Goal: Task Accomplishment & Management: Complete application form

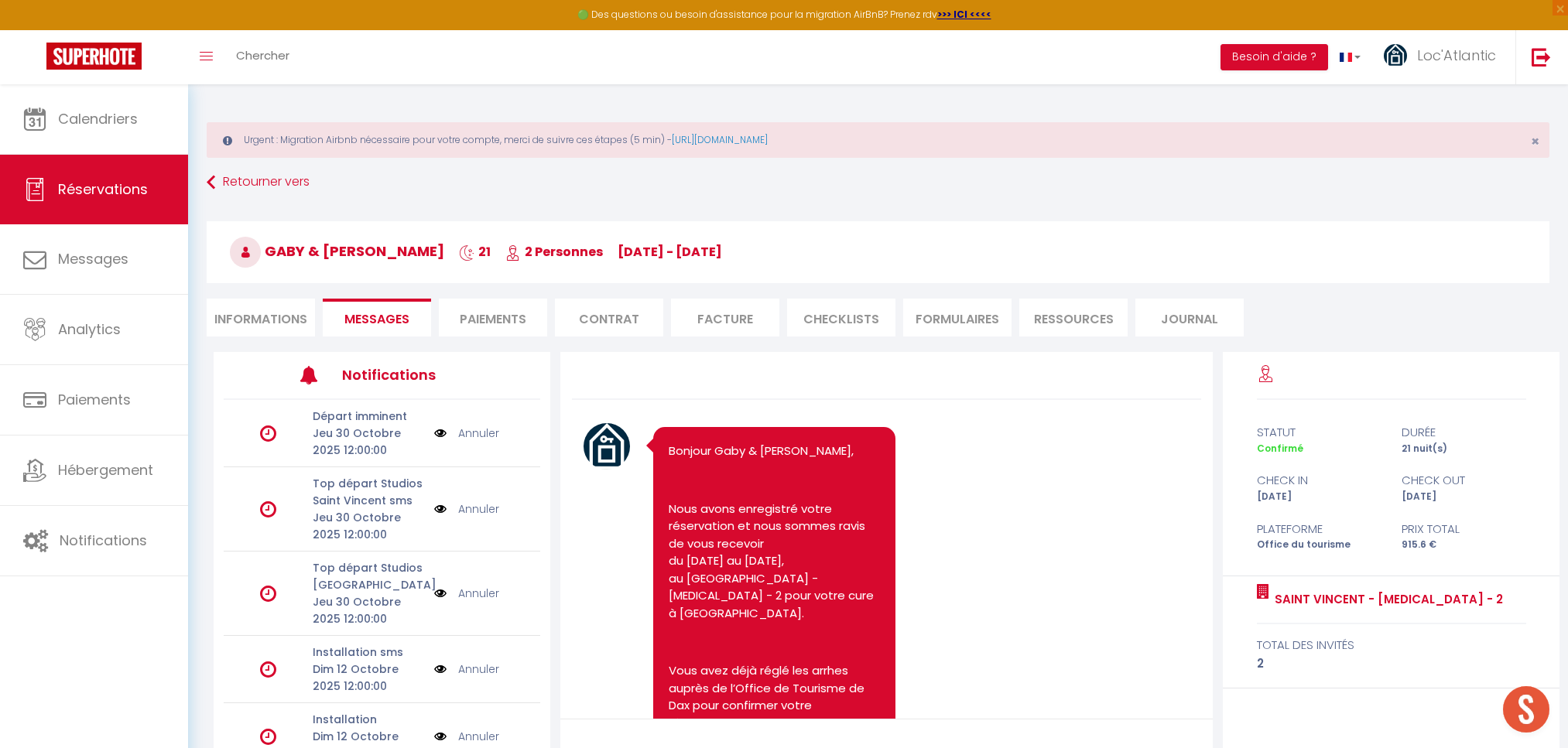
select select "31944"
select select
select select "14"
select select "72"
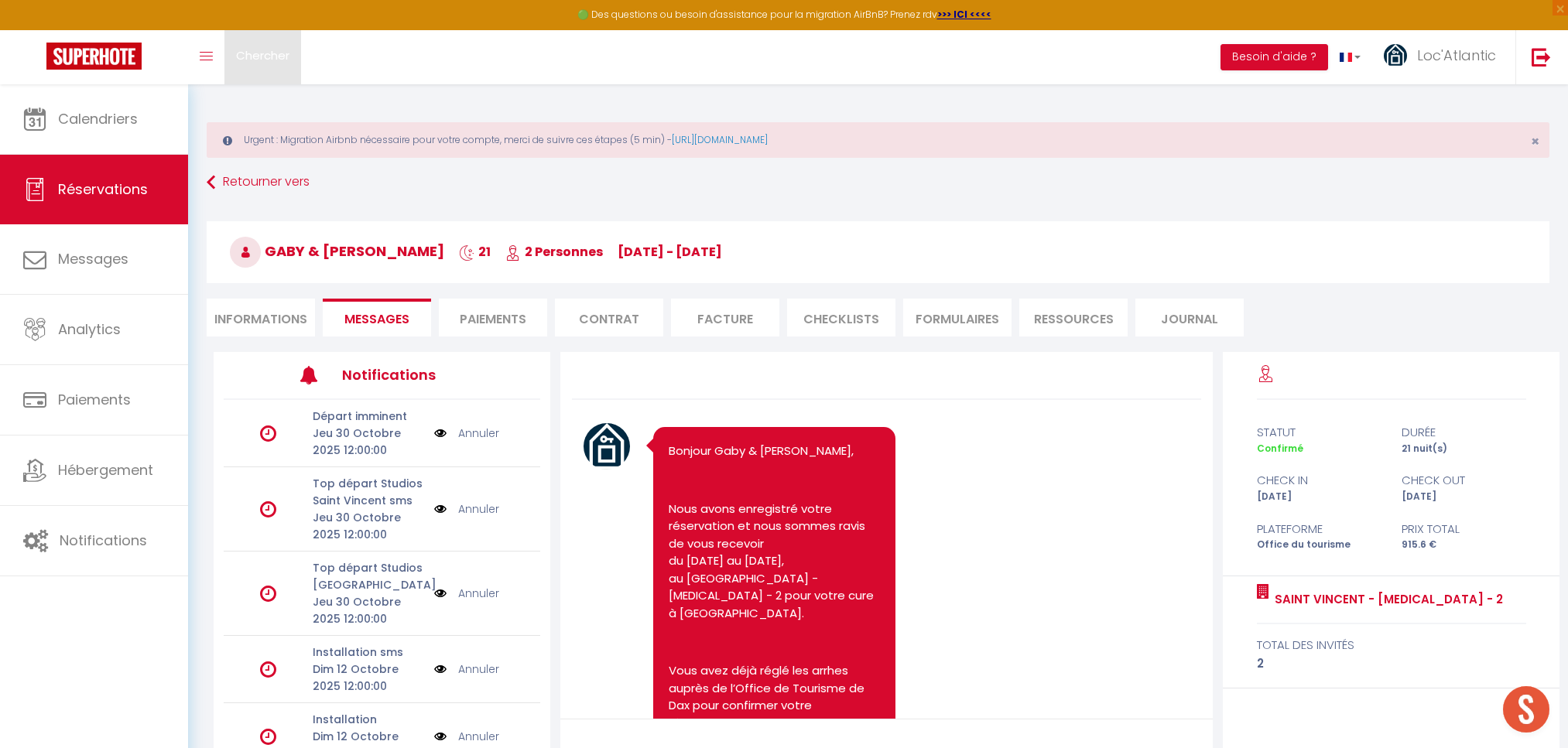
drag, startPoint x: 0, startPoint y: 0, endPoint x: 261, endPoint y: 54, distance: 266.5
click at [261, 54] on span "Chercher" at bounding box center [263, 55] width 54 height 16
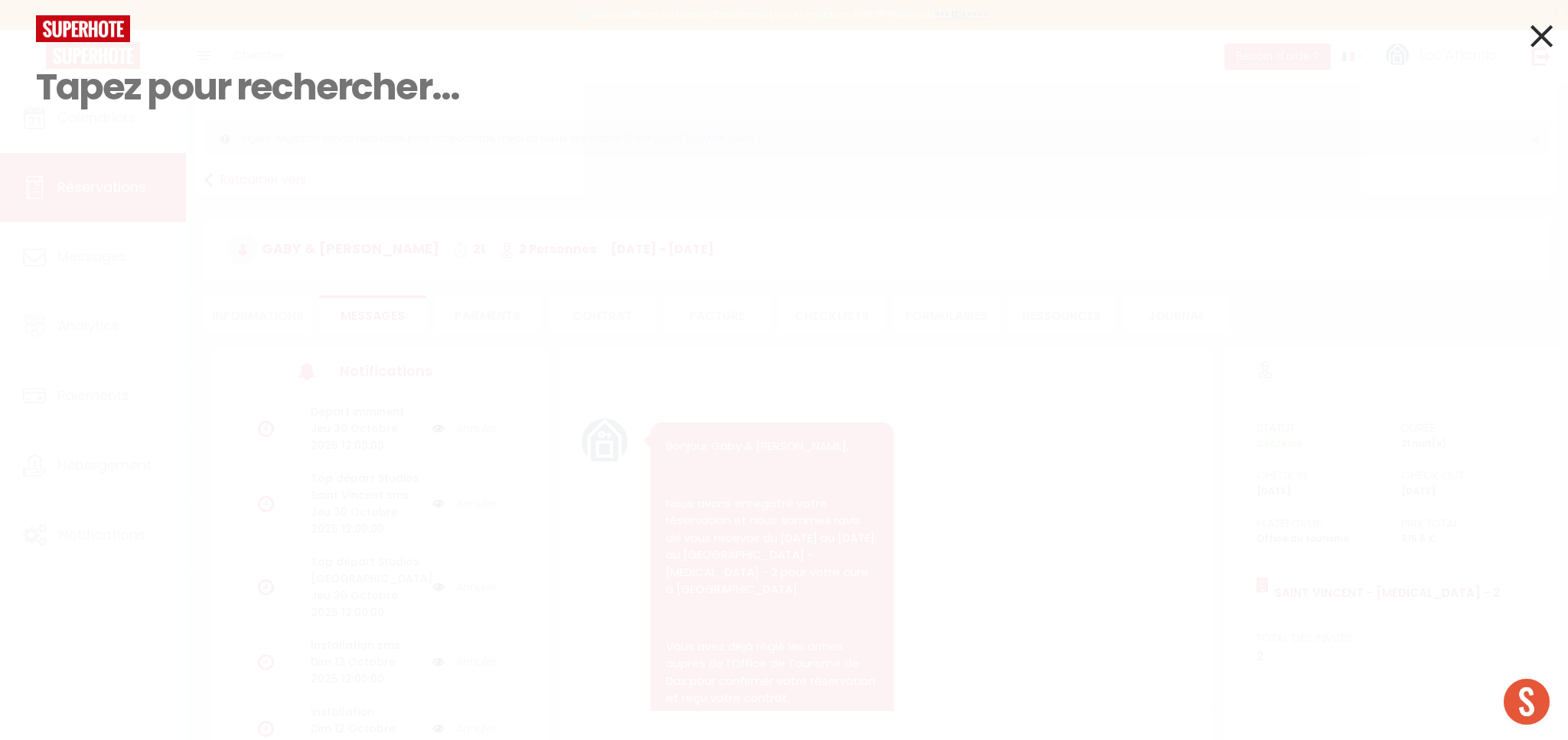
select select
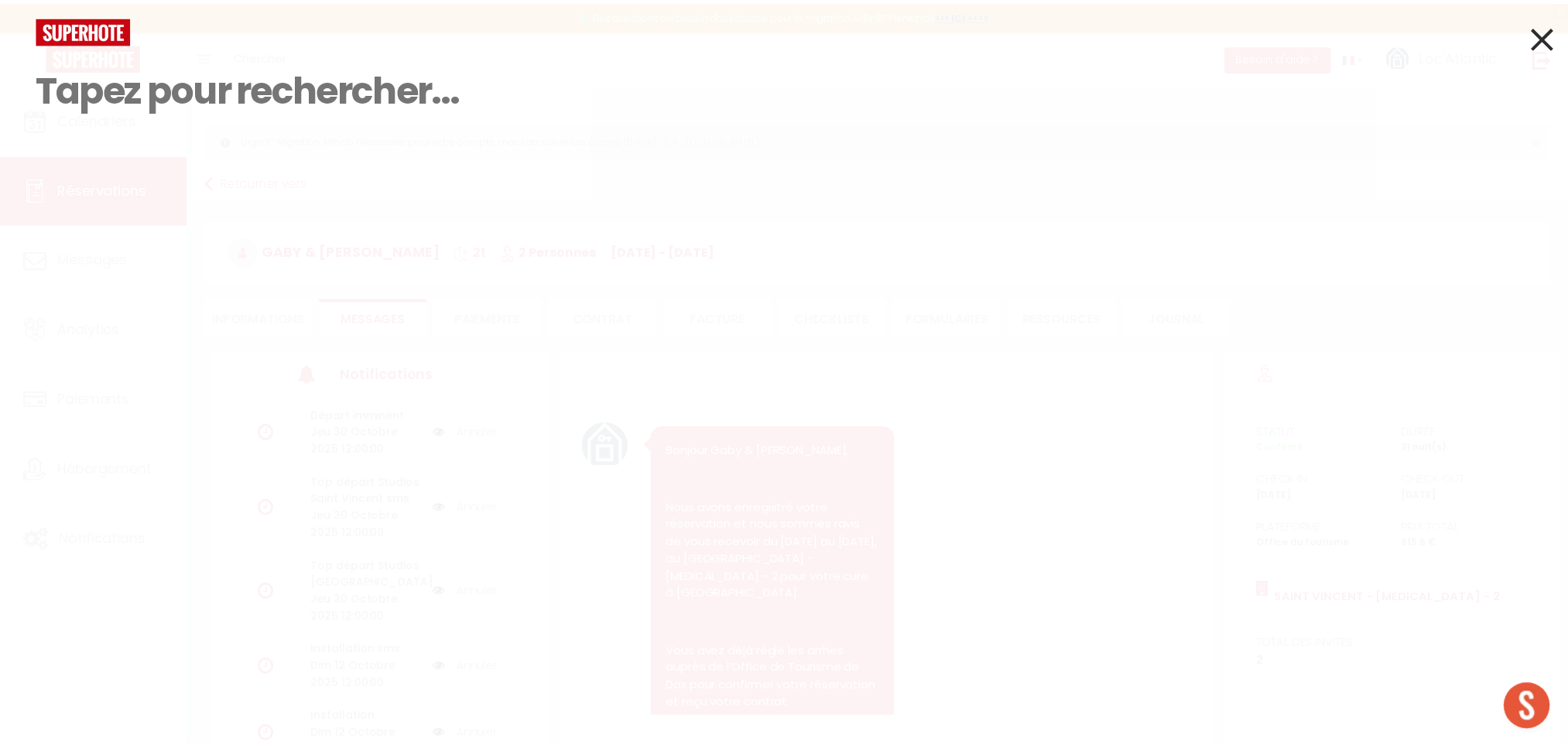
scroll to position [6412, 0]
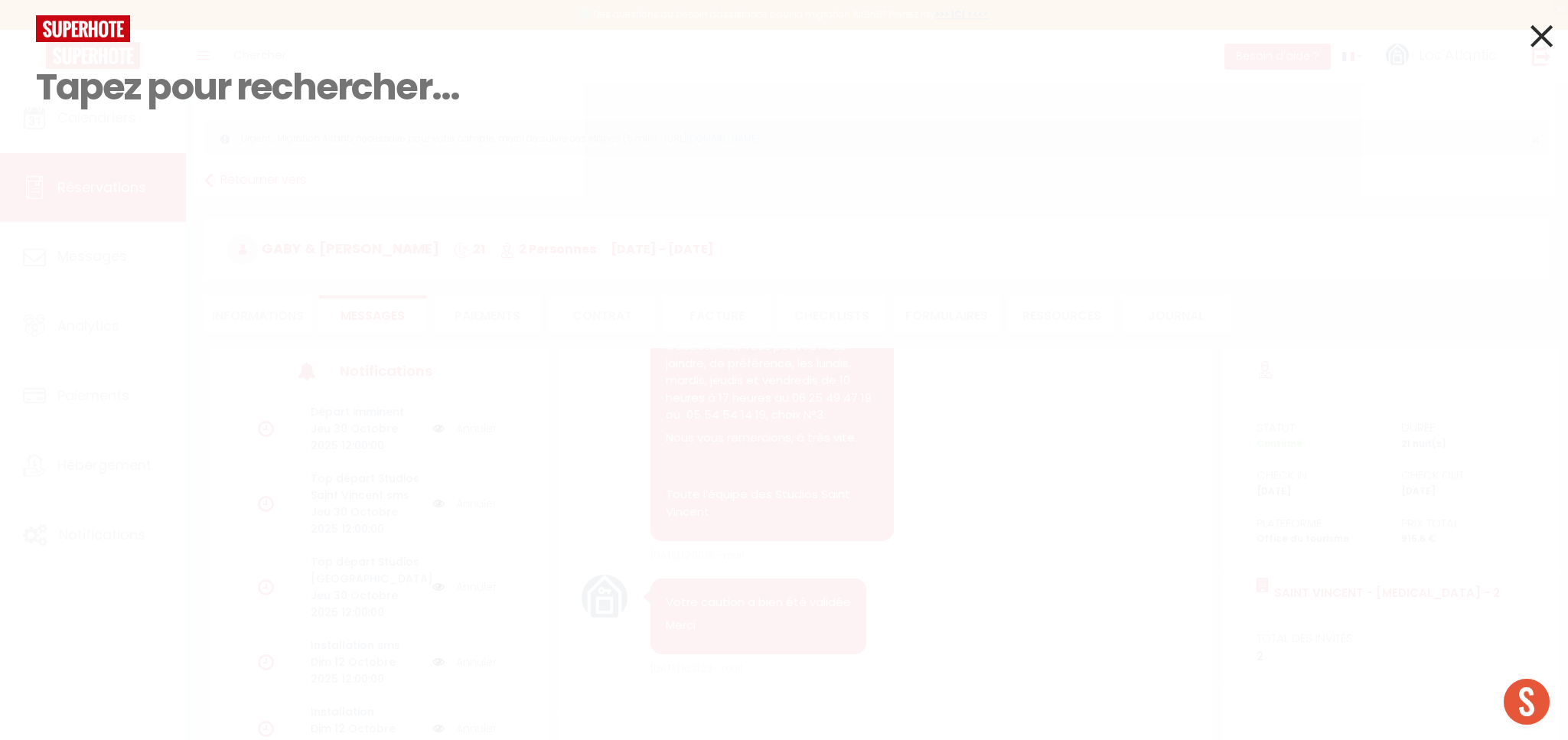
type input "z"
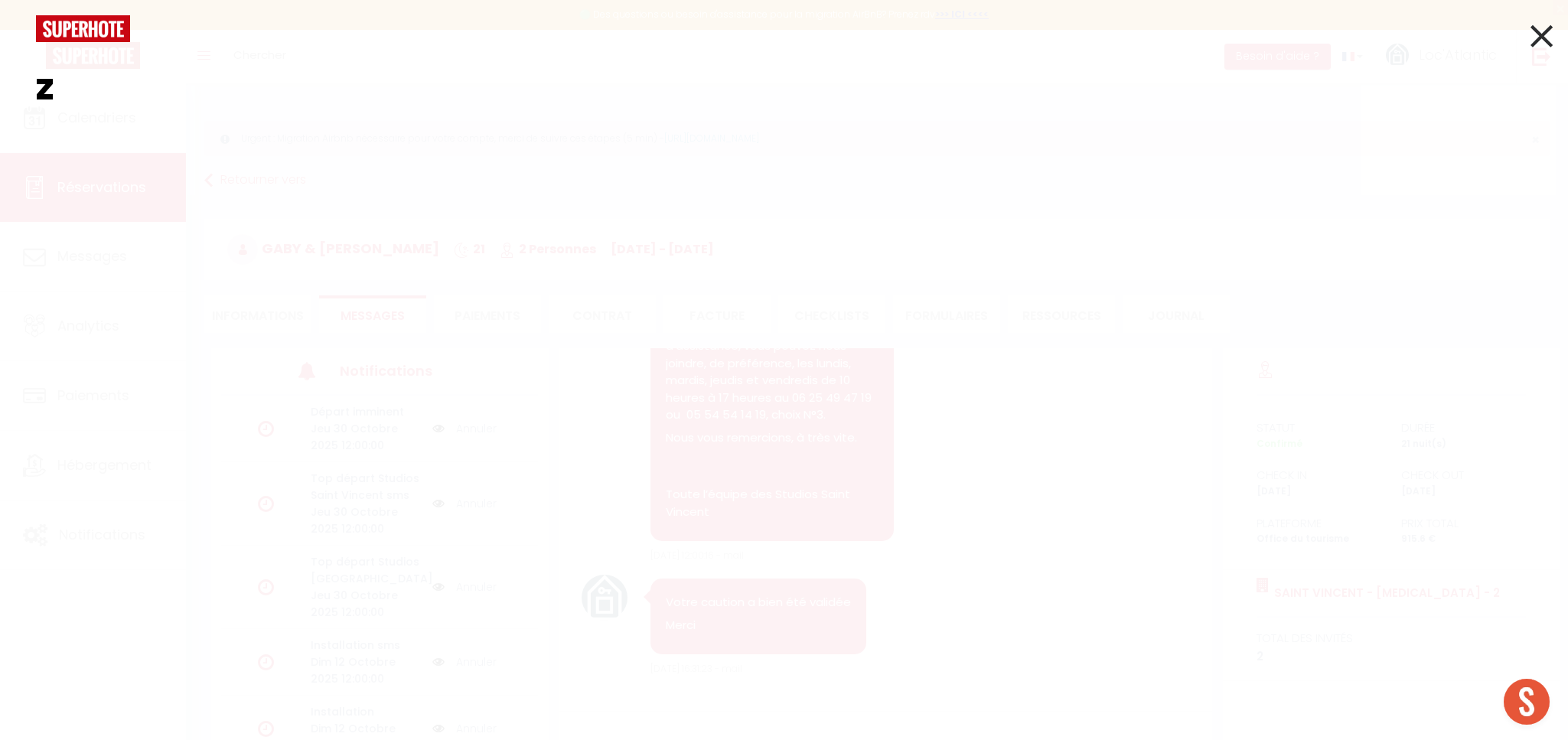
select select
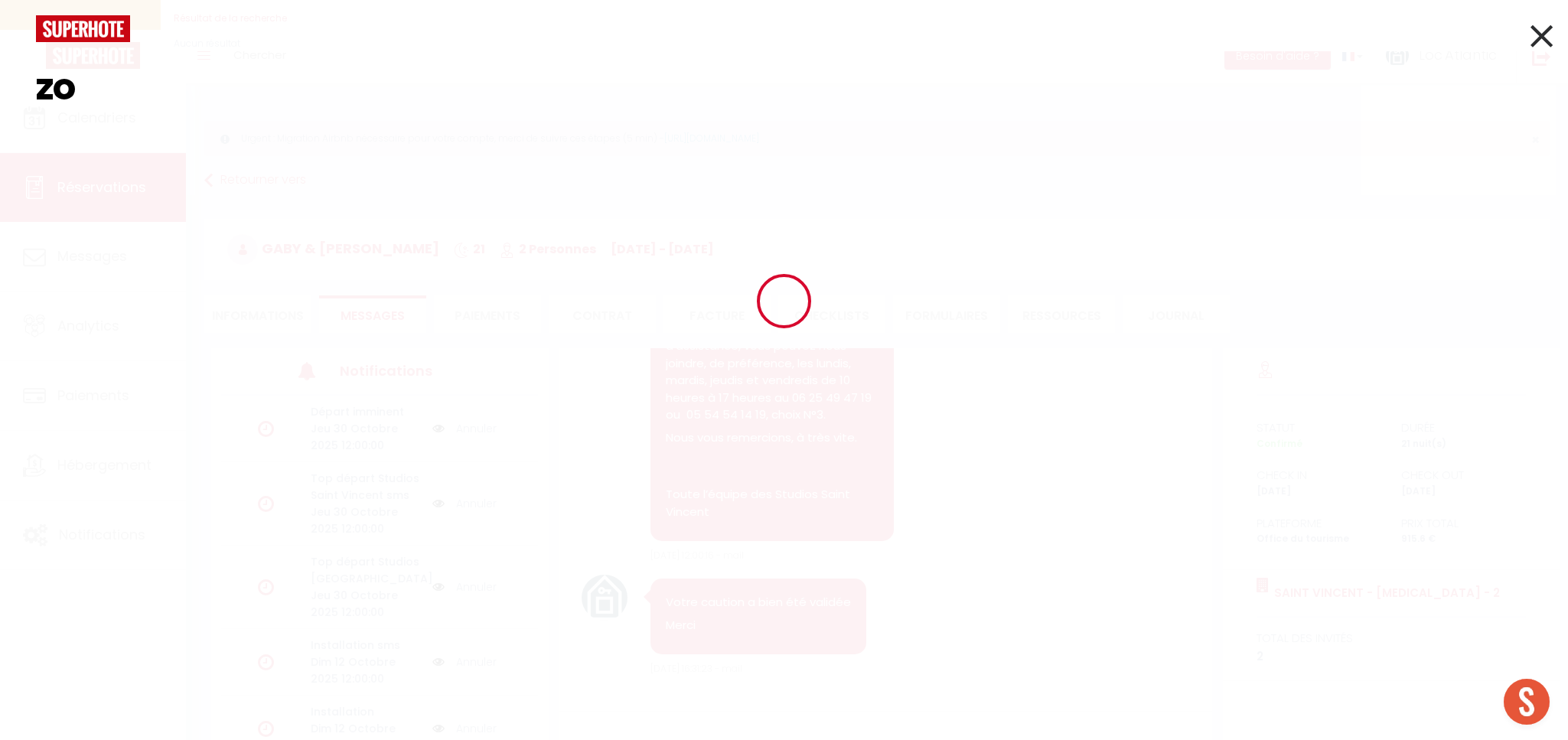
type input "zot"
select select
type input "zot"
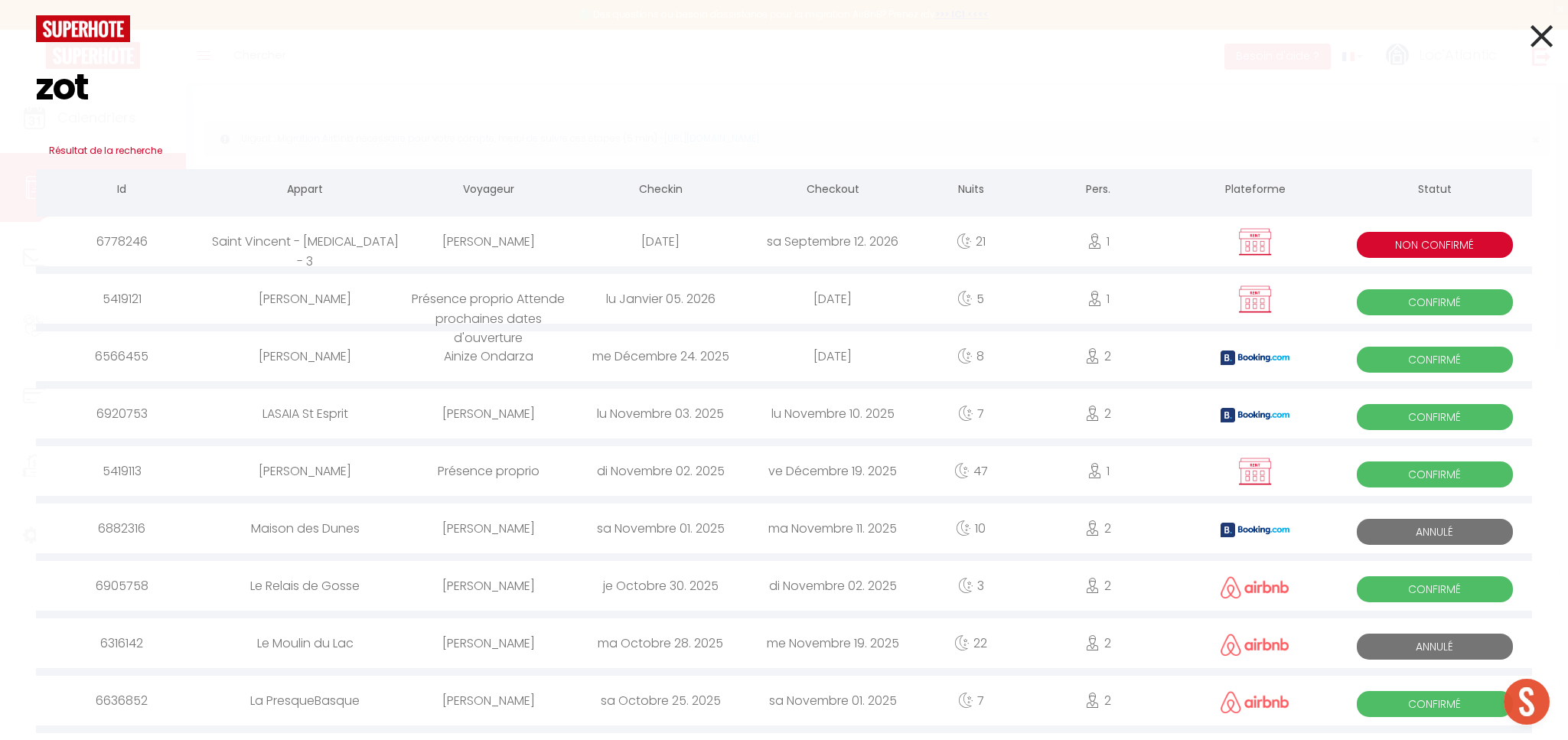
select select
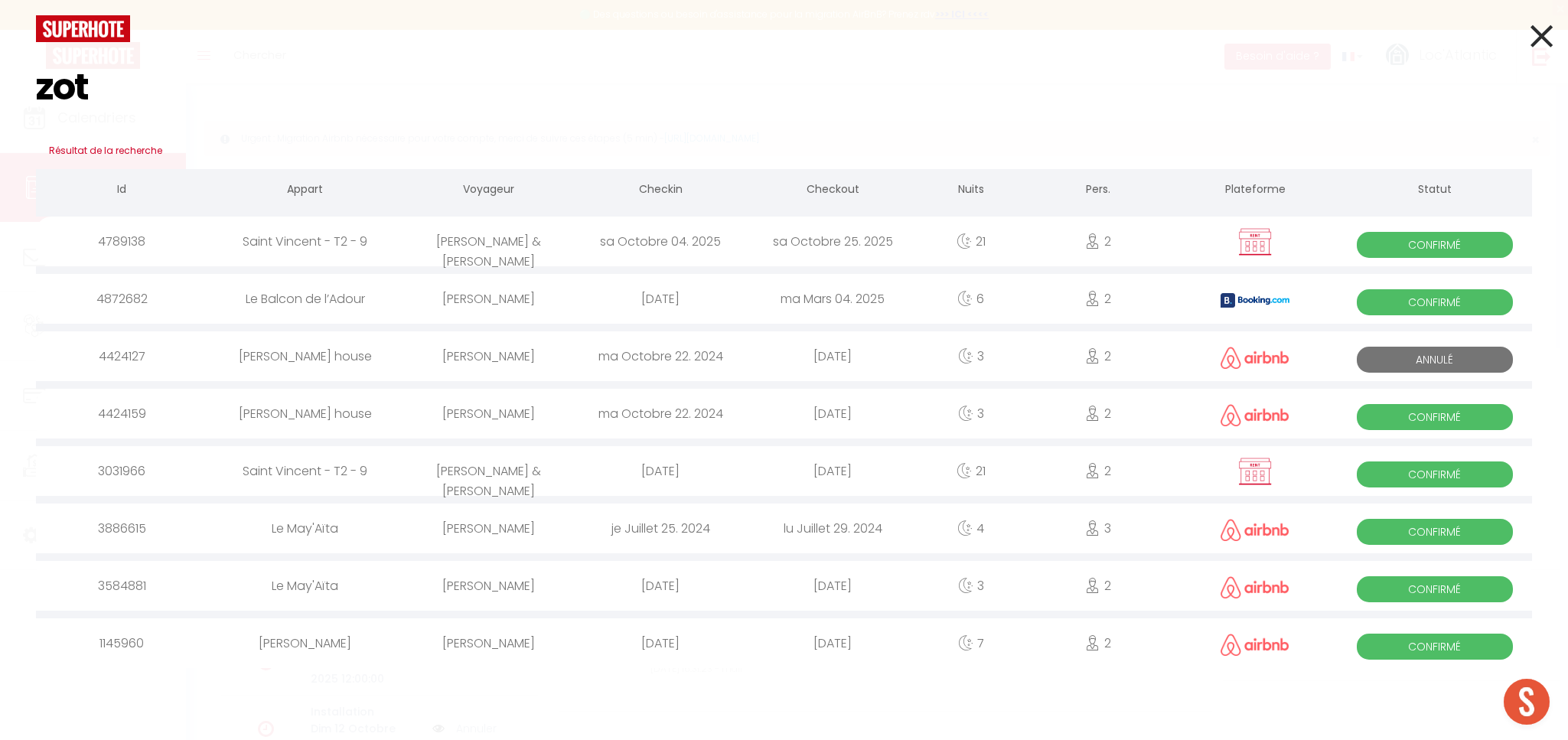
select select
click at [753, 242] on div "sa Octobre 25. 2025" at bounding box center [832, 241] width 172 height 50
select select
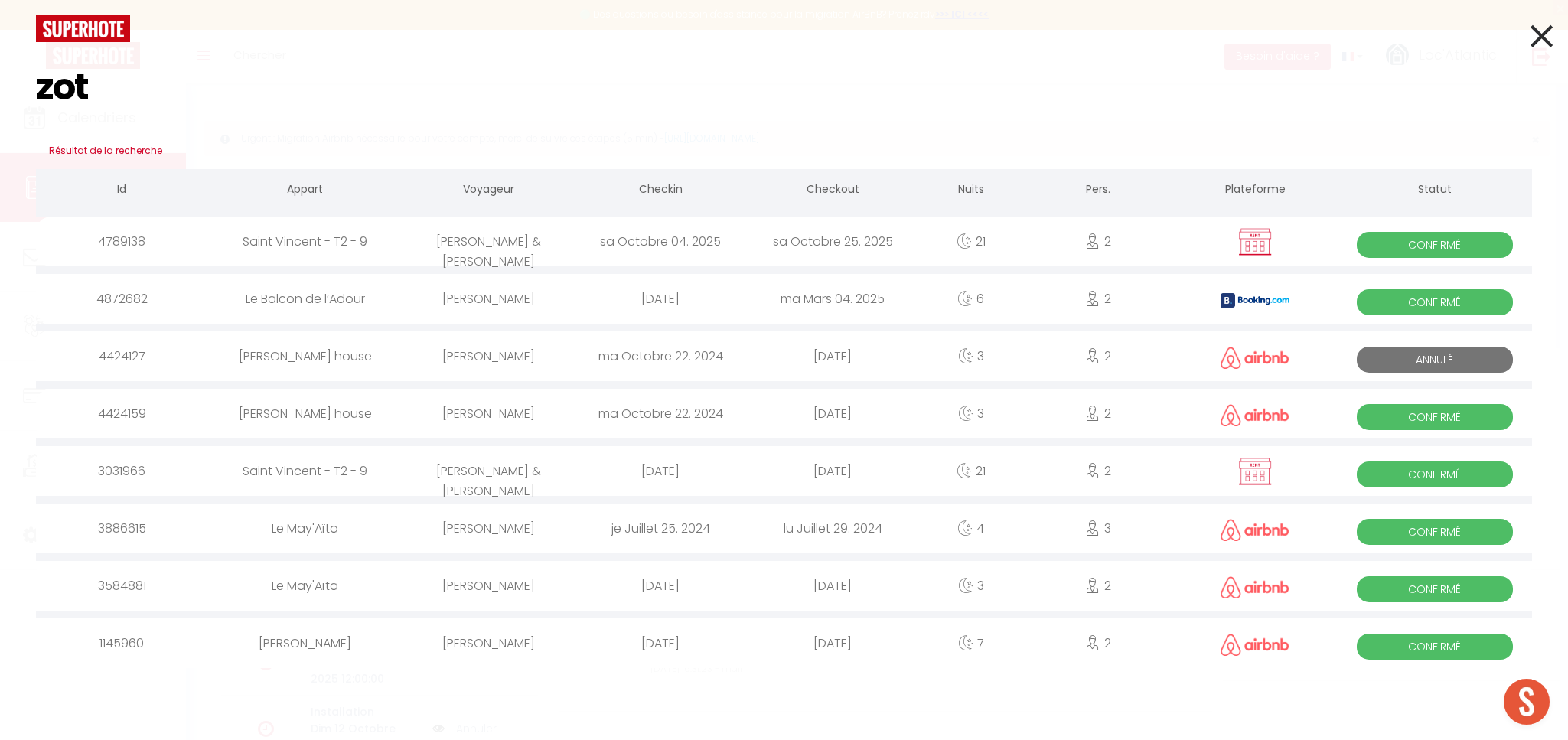
select select
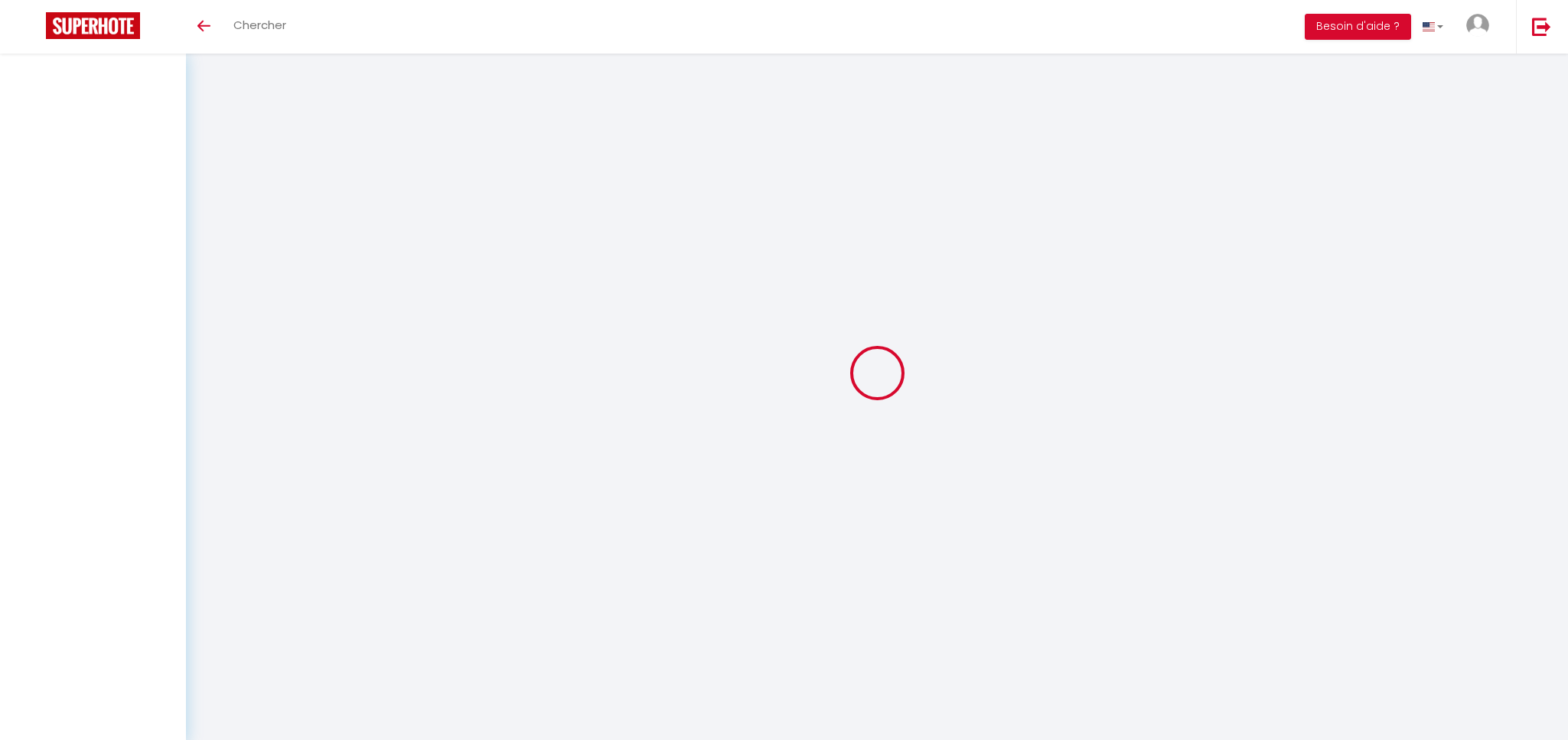
select select
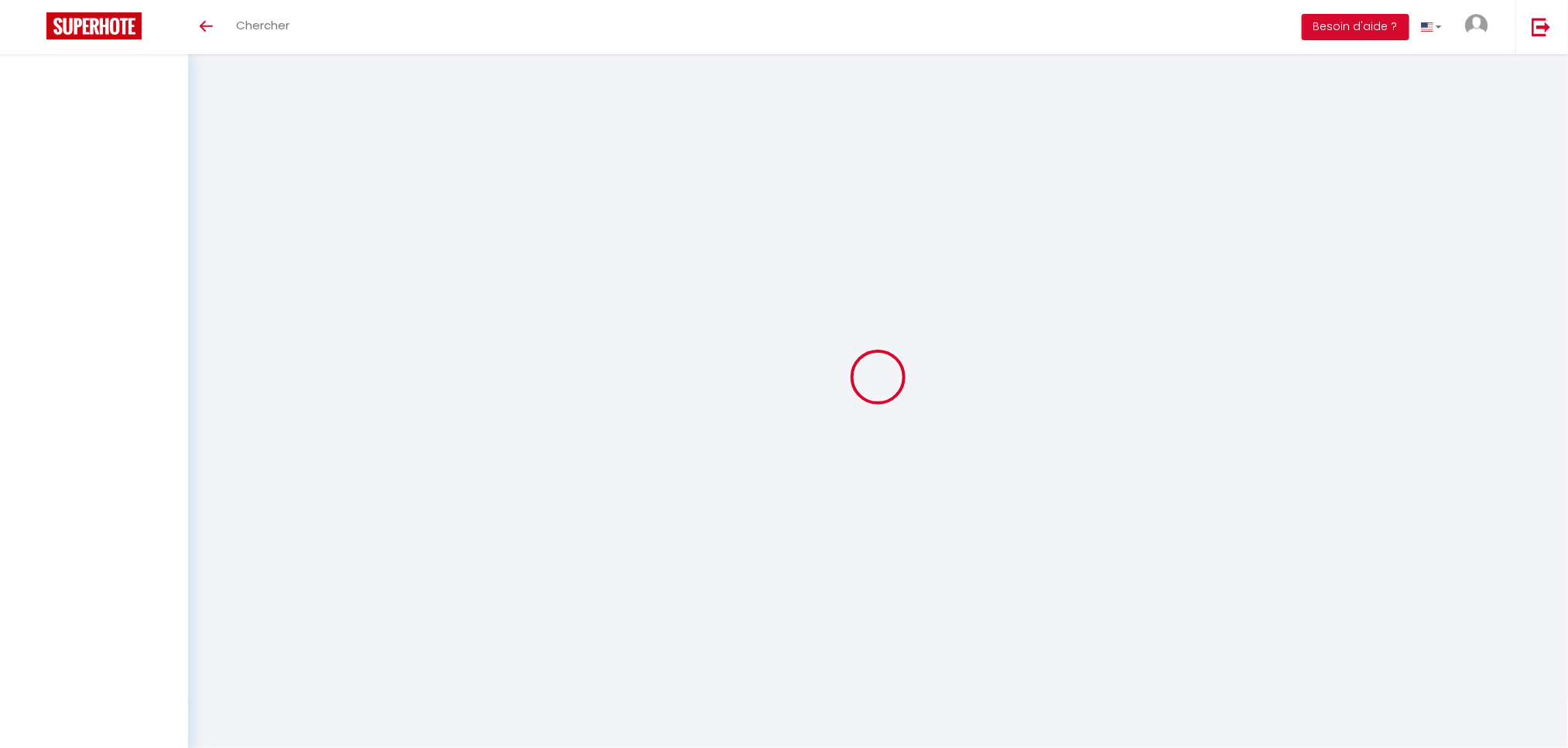
select select
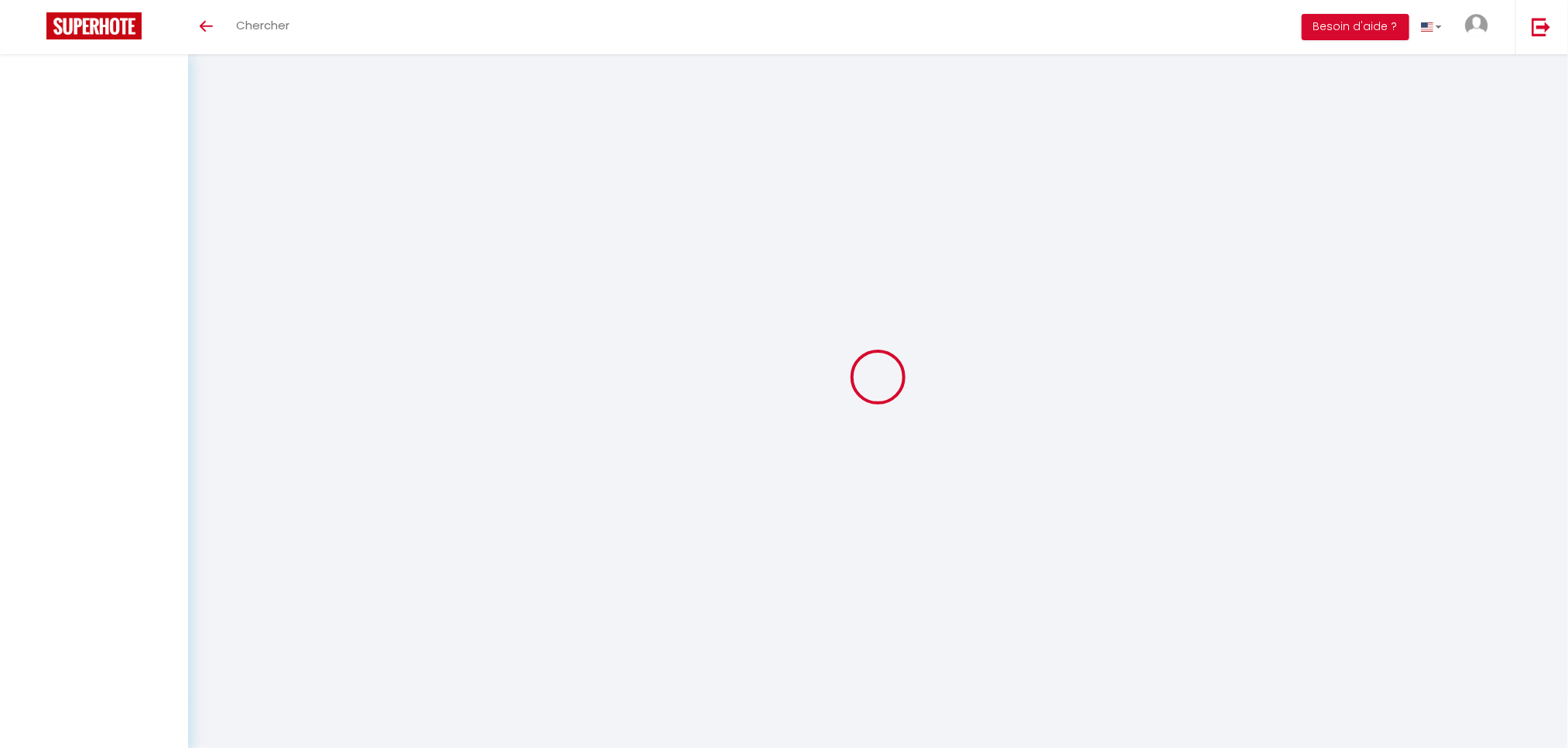
select select
checkbox input "false"
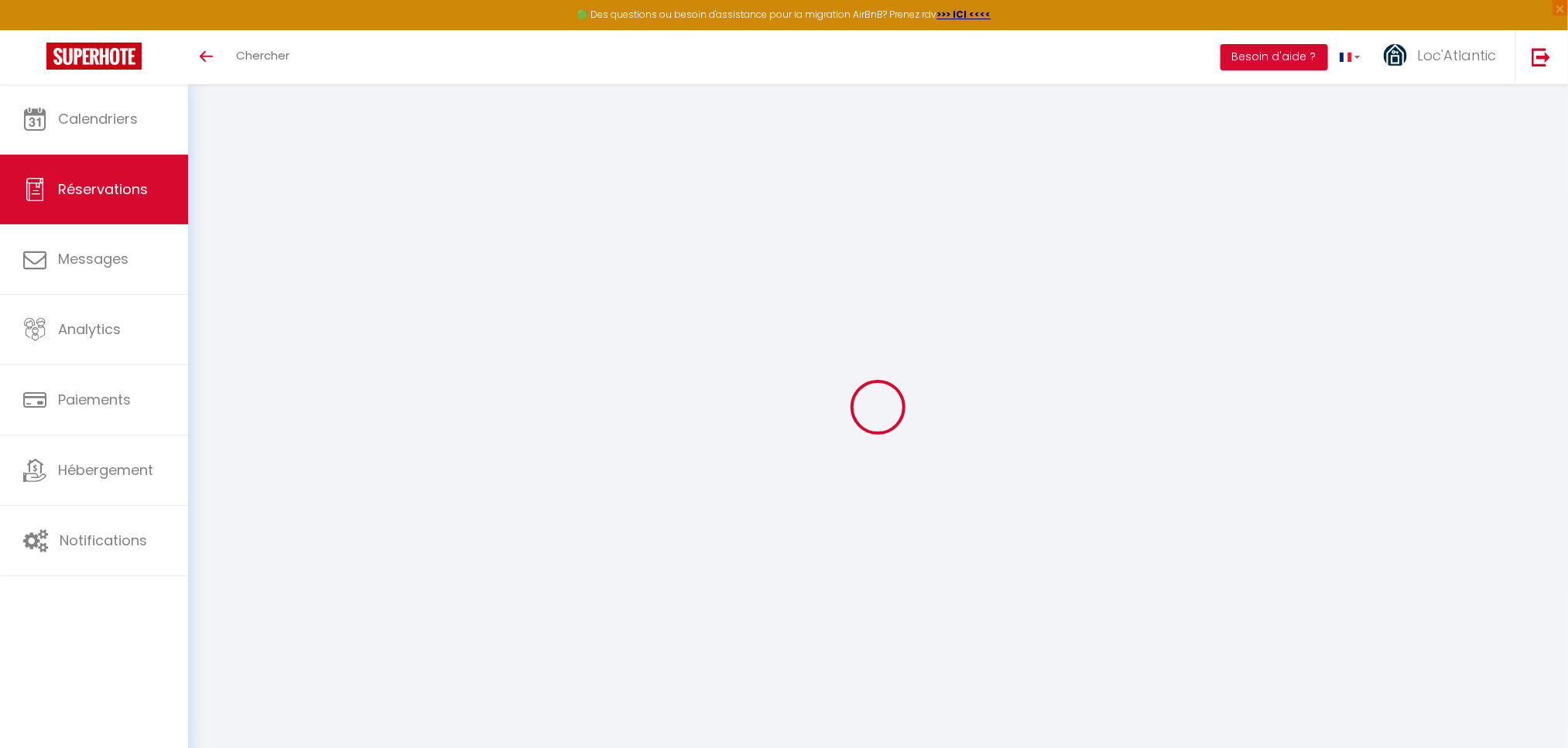
select select
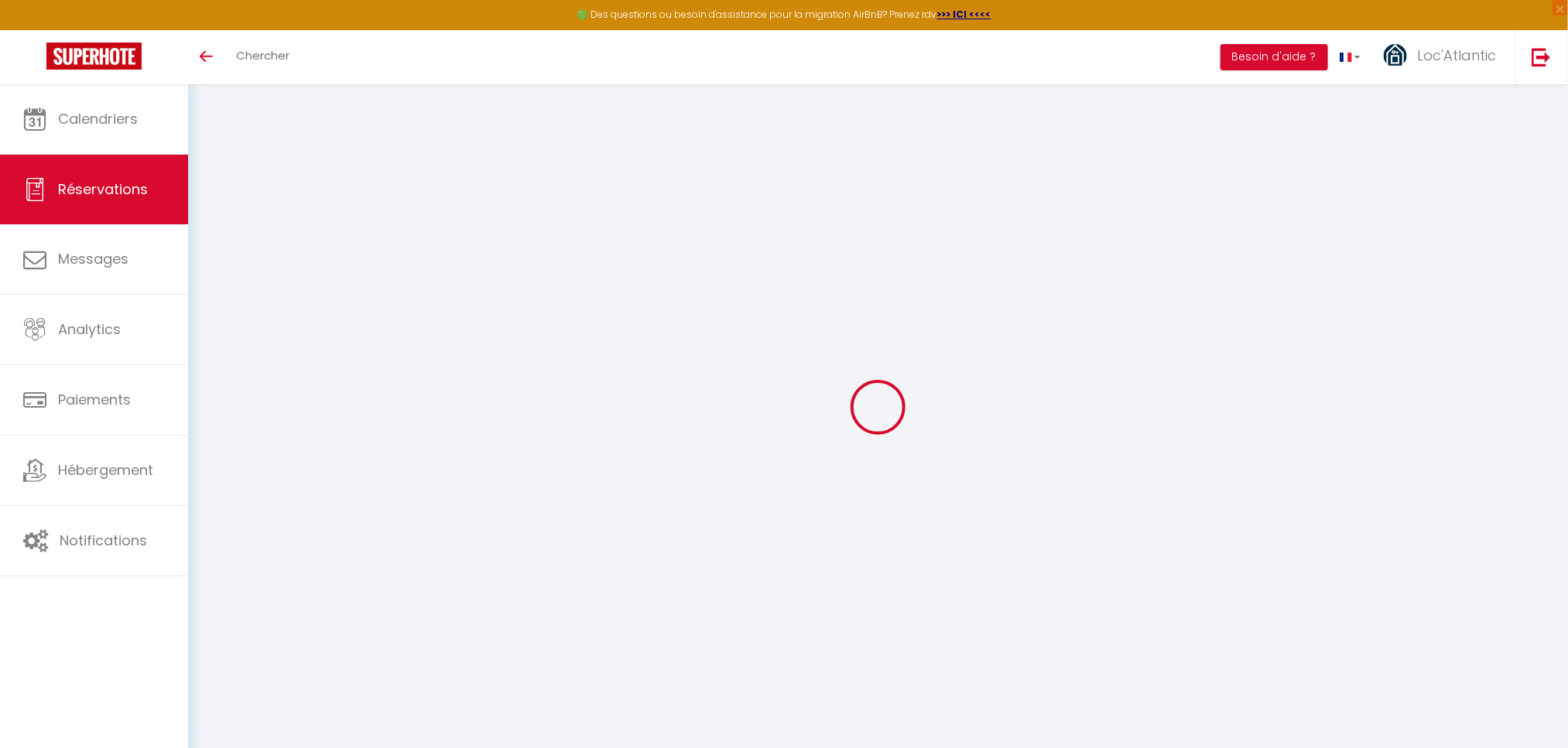
select select
checkbox input "false"
select select
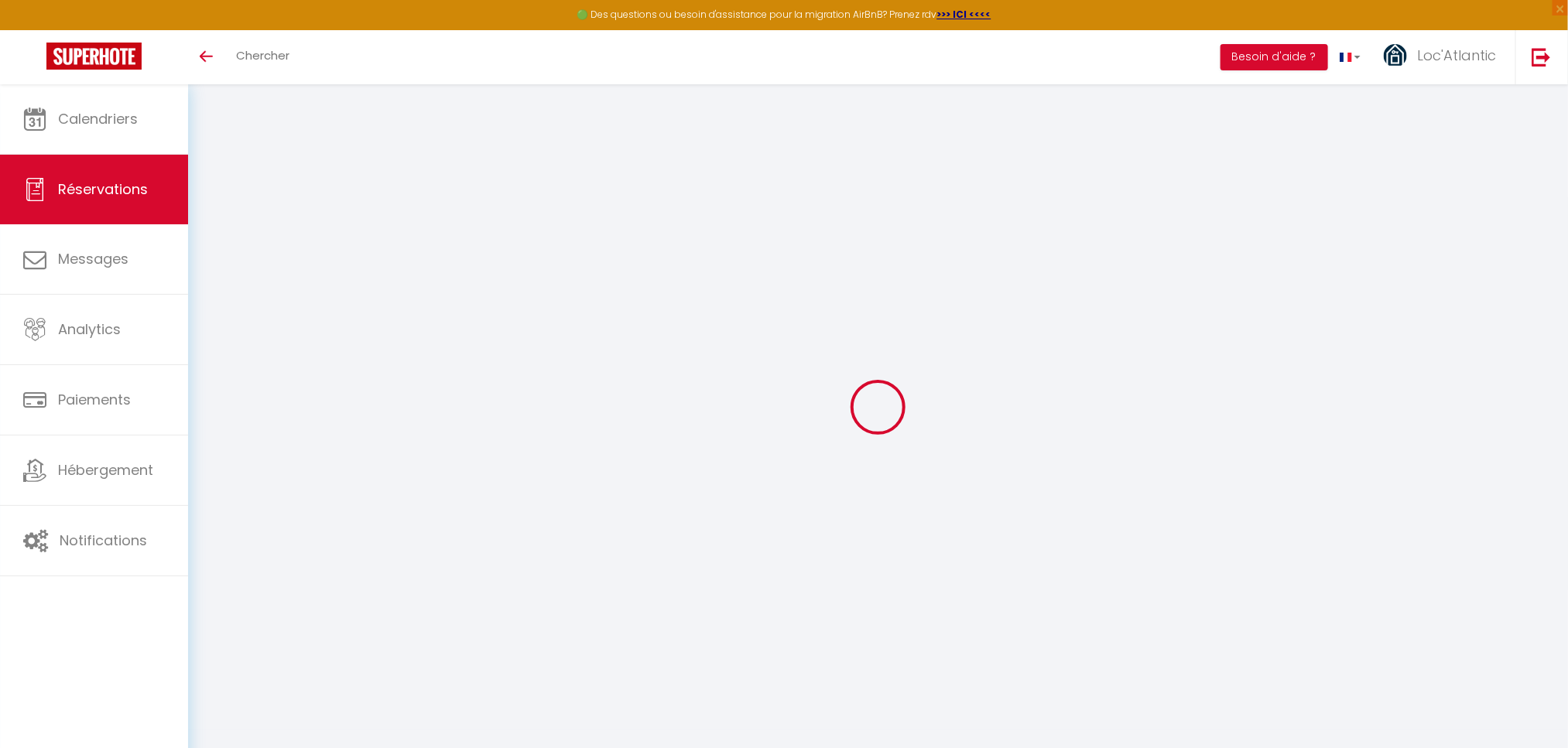
select select
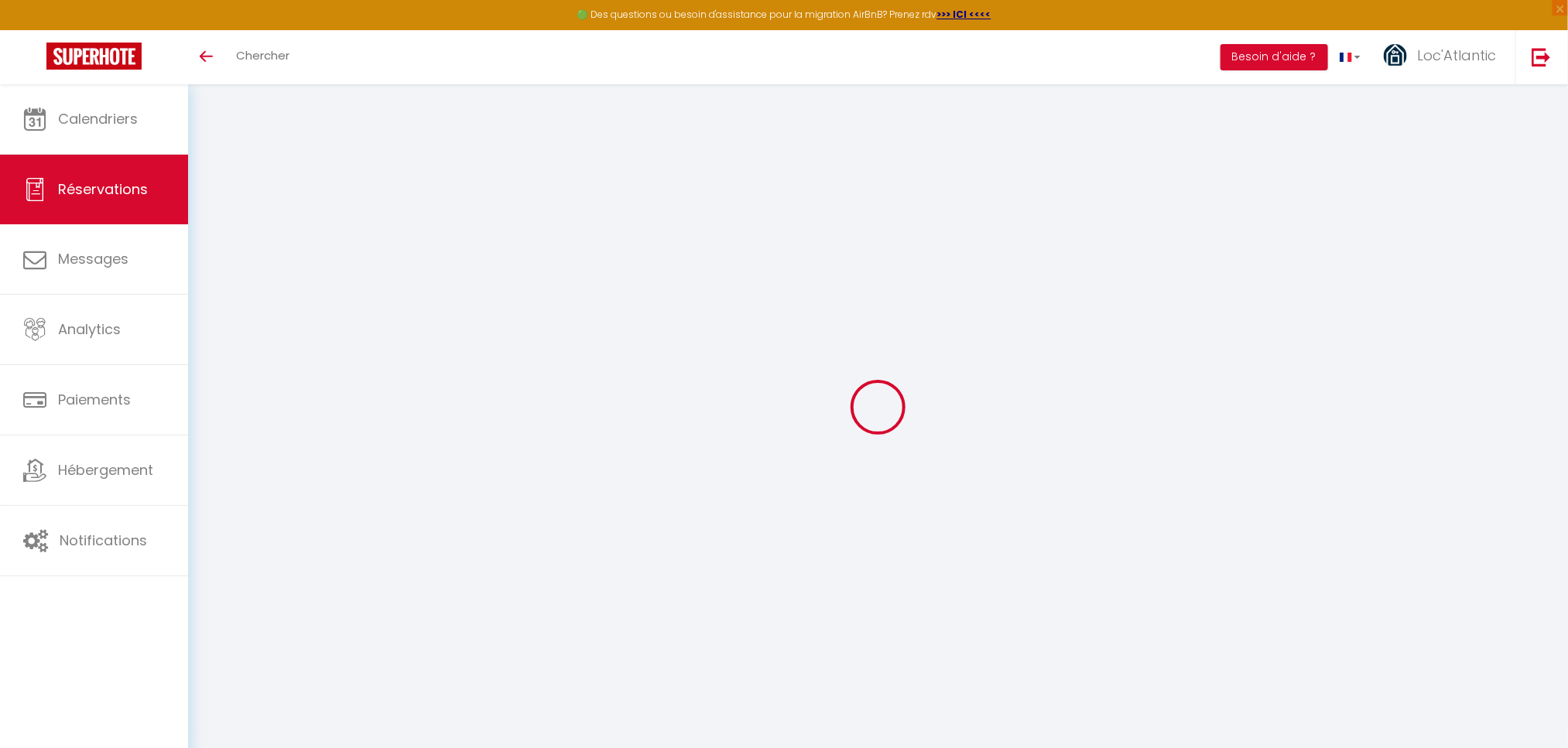
checkbox input "false"
type input "André & Elisabeth"
type input "ZOTTNER"
type input "andre.zottner@wanadoo.fr"
type input "0643097825"
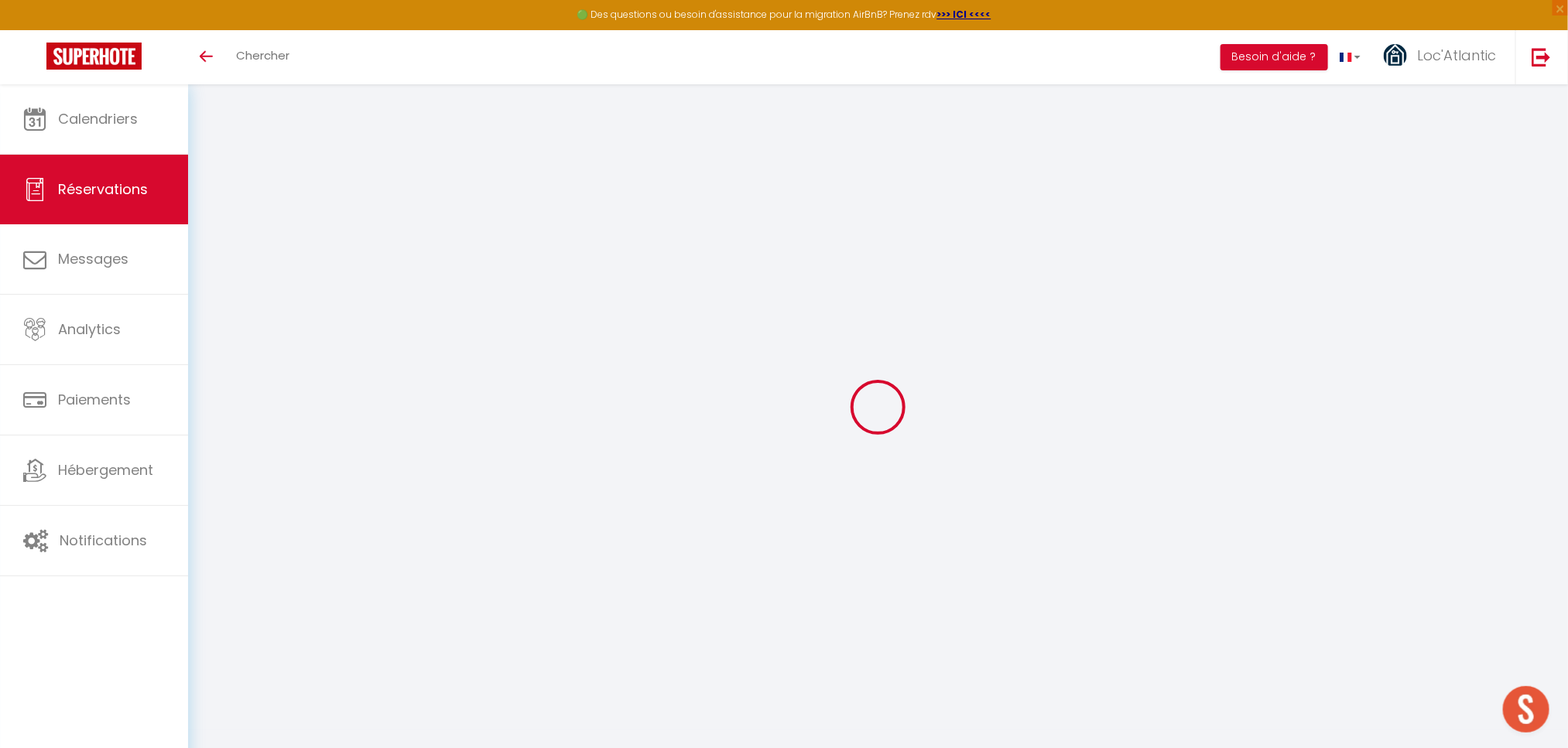
type input "03 88 80 47 22"
type input "67250"
type input "2 rue des sapins"
type input "KUTZENHAUSEN"
select select "FR"
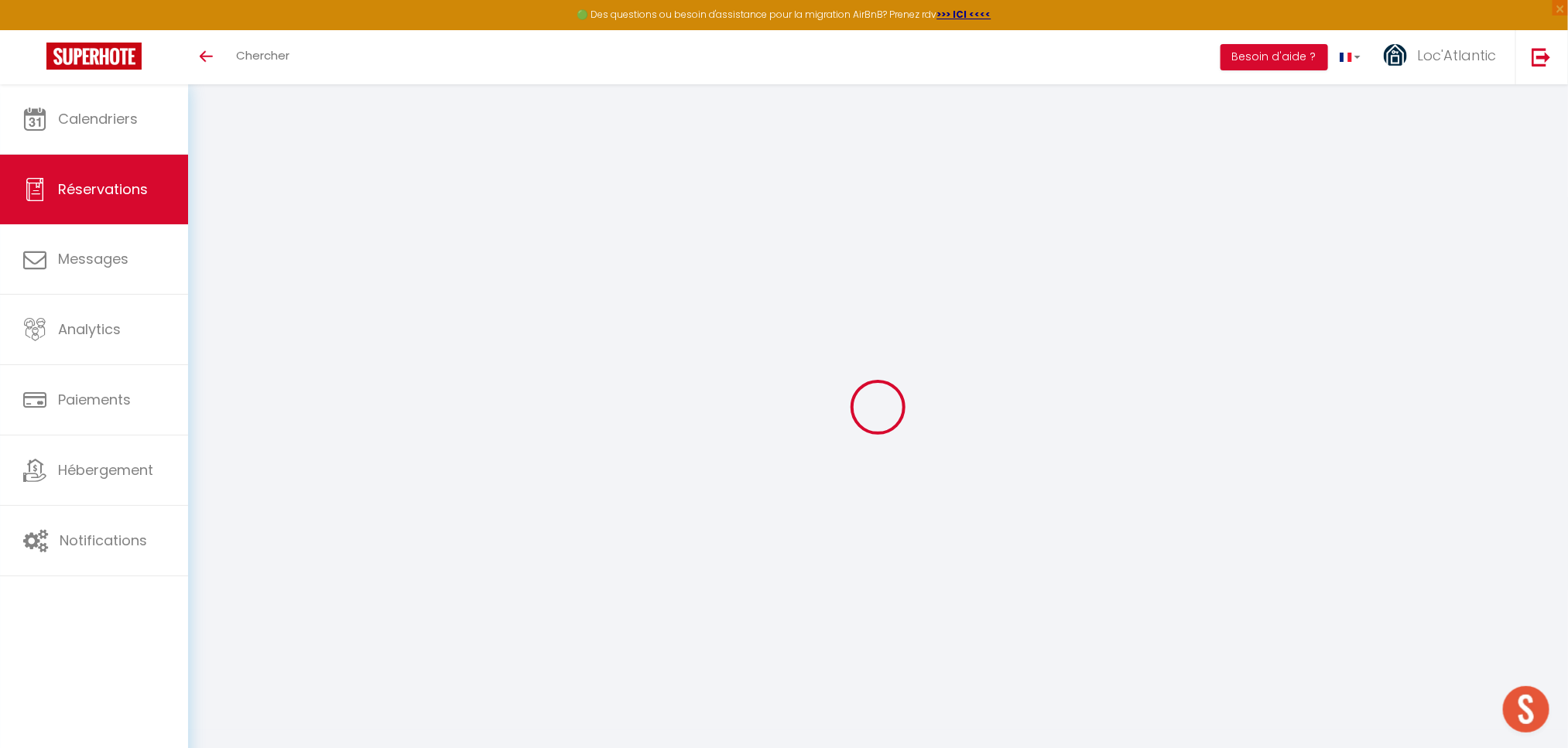
select select "31962"
select select "1"
type input "Sam 04 Octobre 2025"
select select
type input "Sam 25 Octobre 2025"
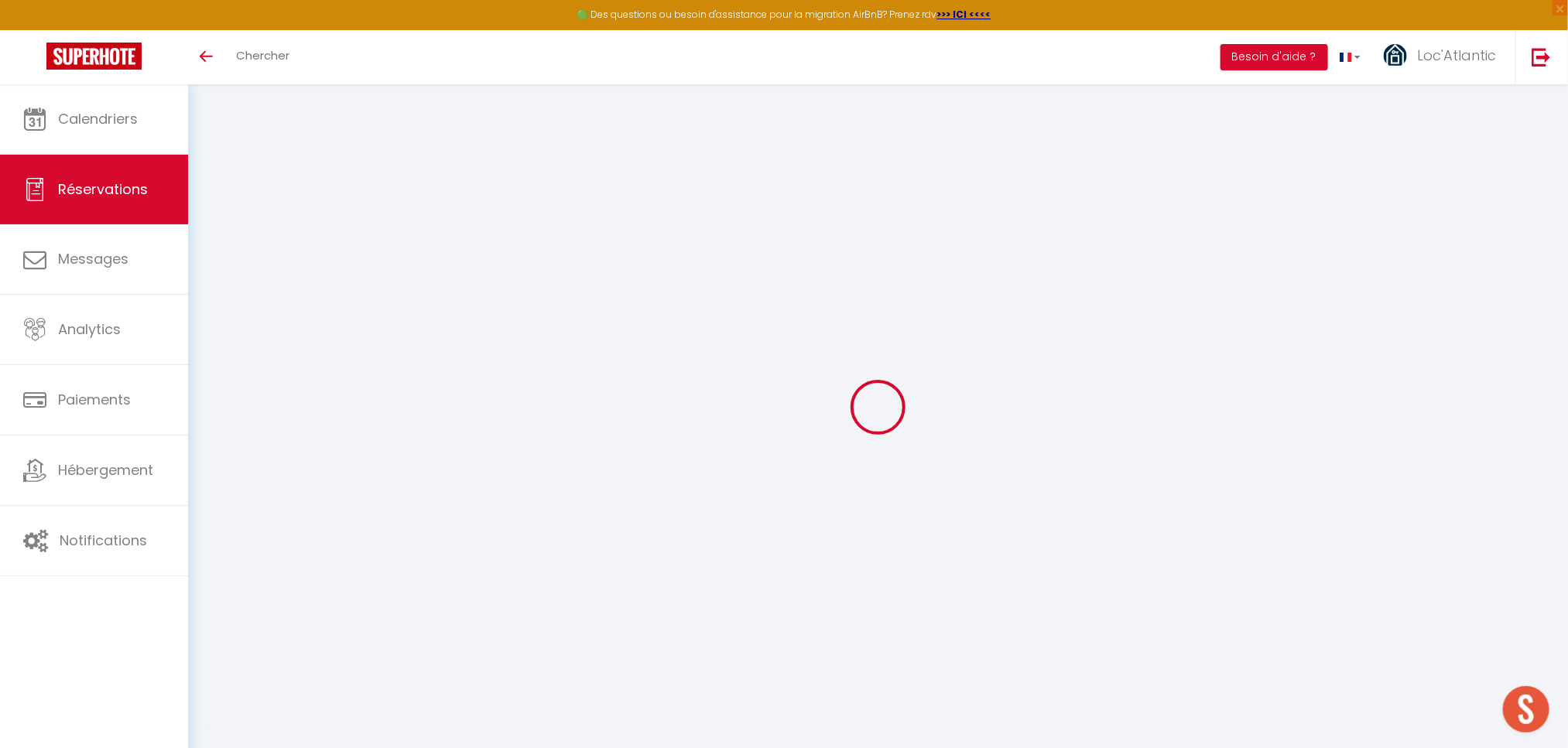
select select
type input "2"
select select "12"
select select "15"
type input "735"
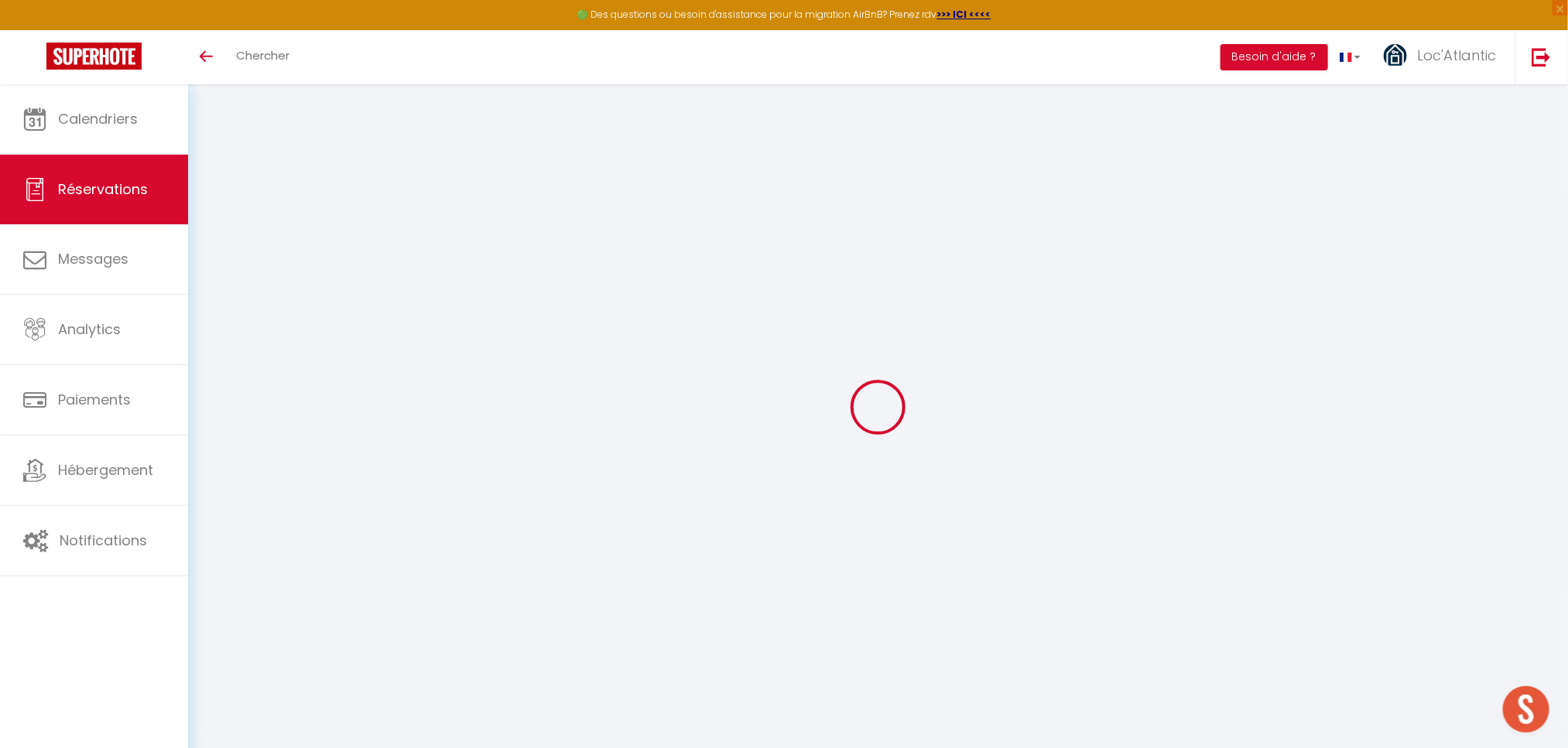
checkbox input "false"
select select
checkbox input "false"
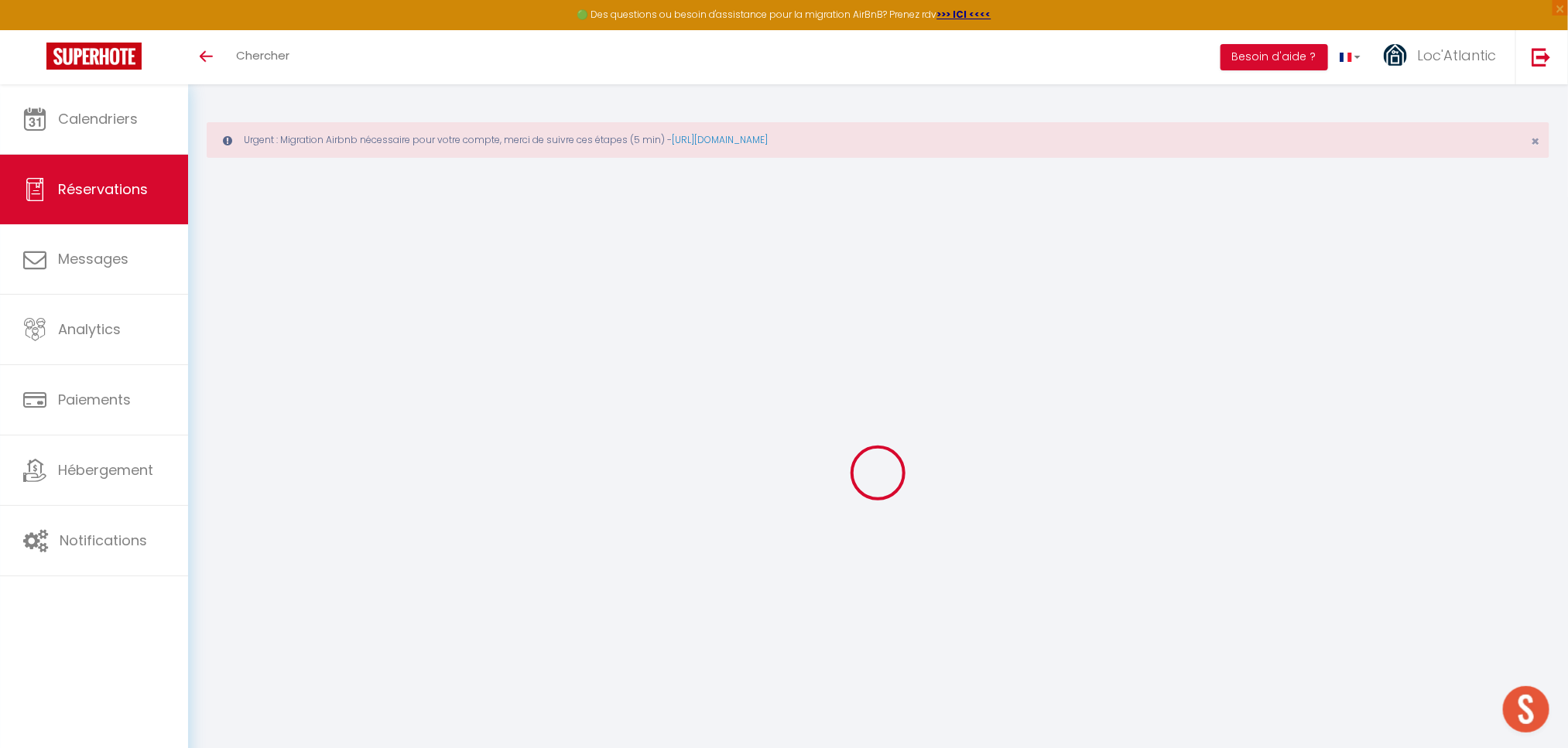
select select
checkbox input "false"
select select
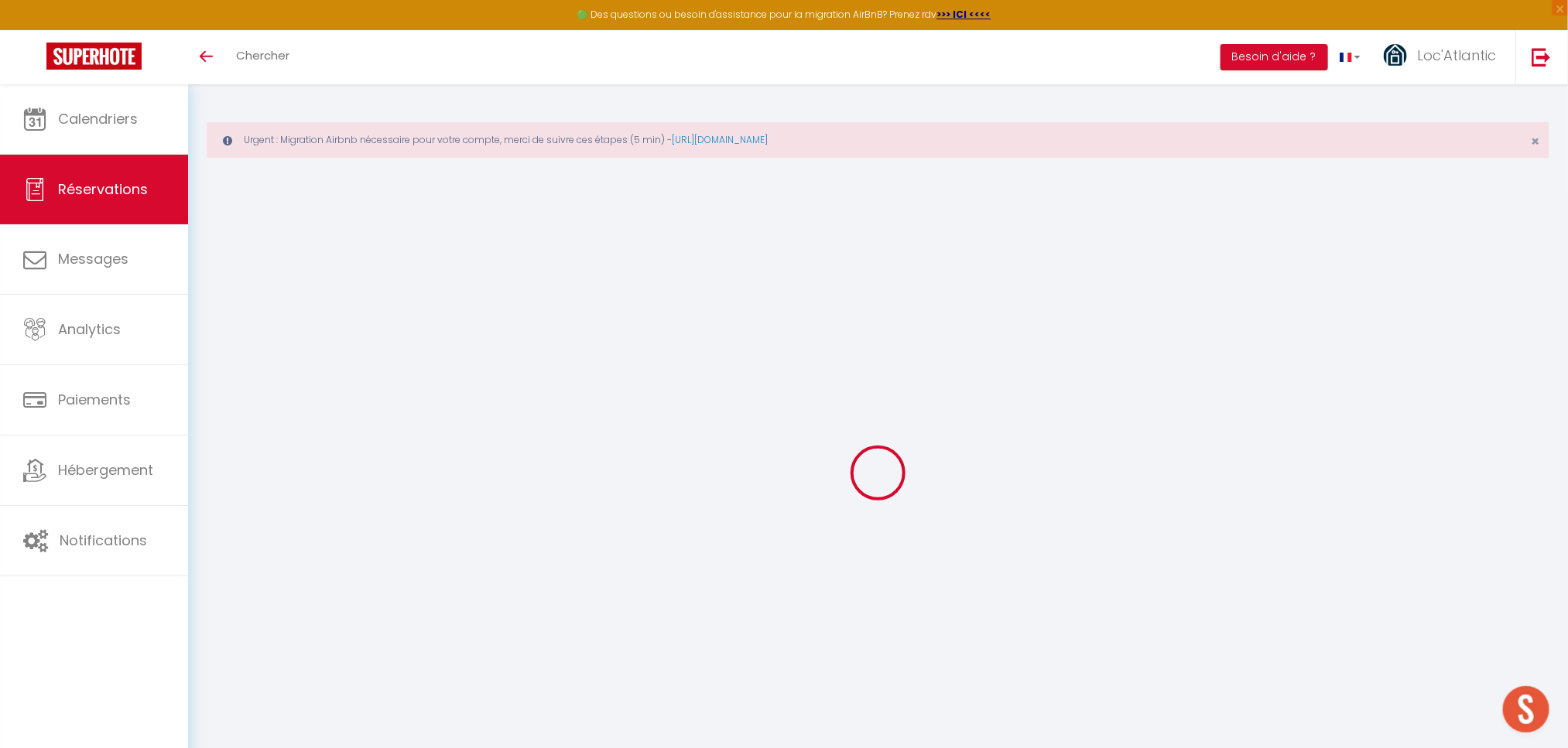
checkbox input "false"
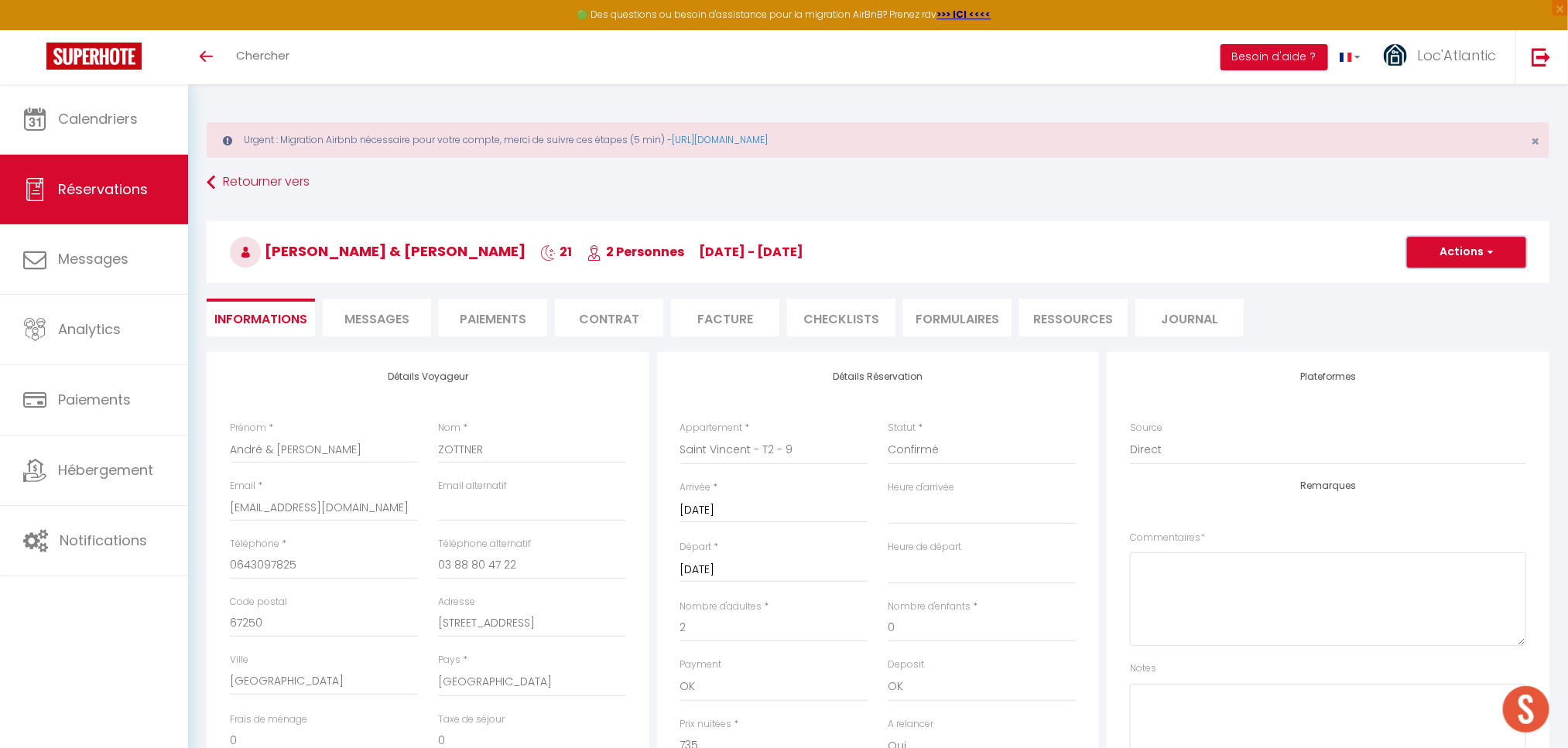
click at [1461, 254] on button "Actions" at bounding box center [1467, 252] width 120 height 31
click at [1419, 308] on link "Dupliquer" at bounding box center [1451, 307] width 123 height 20
select select
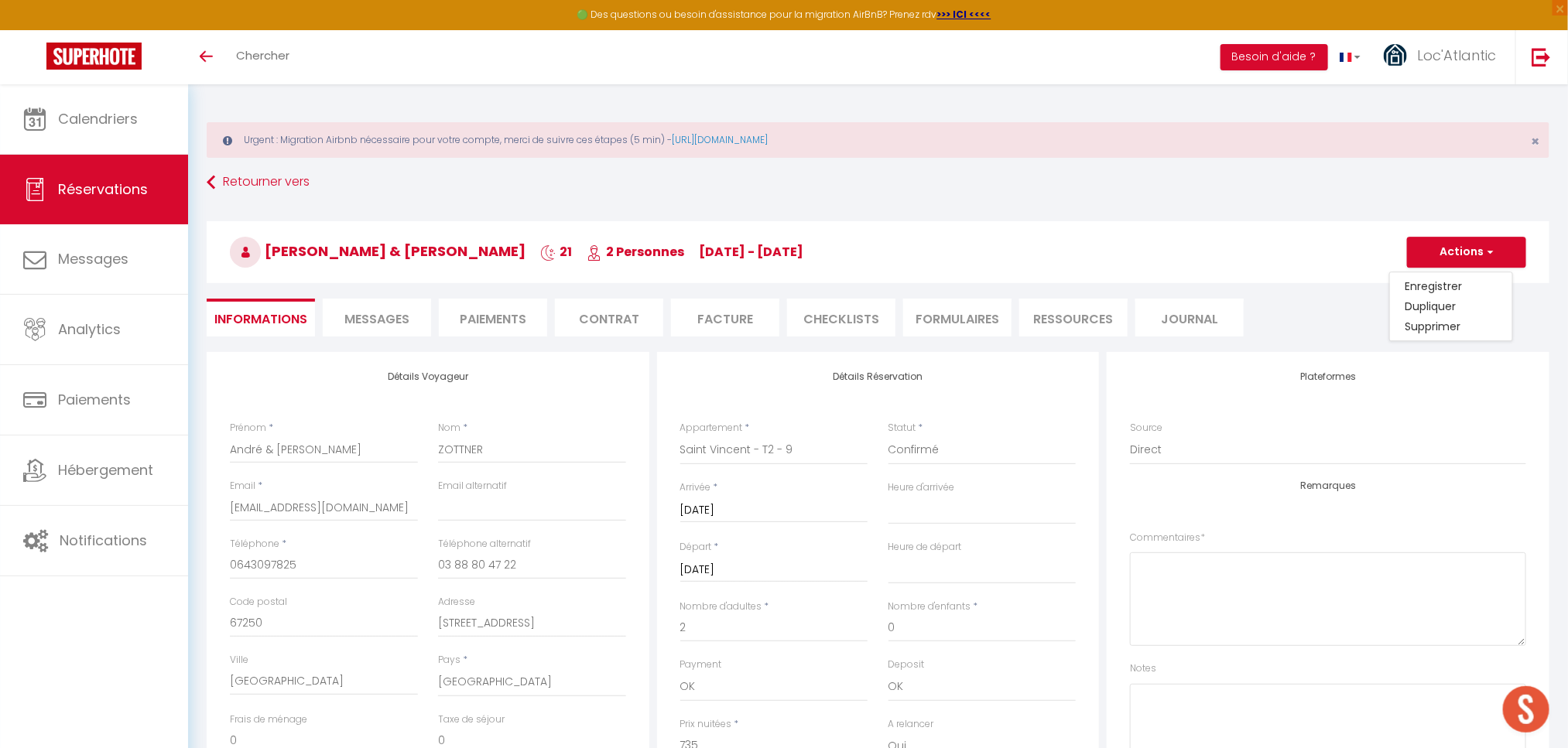
select select
checkbox input "false"
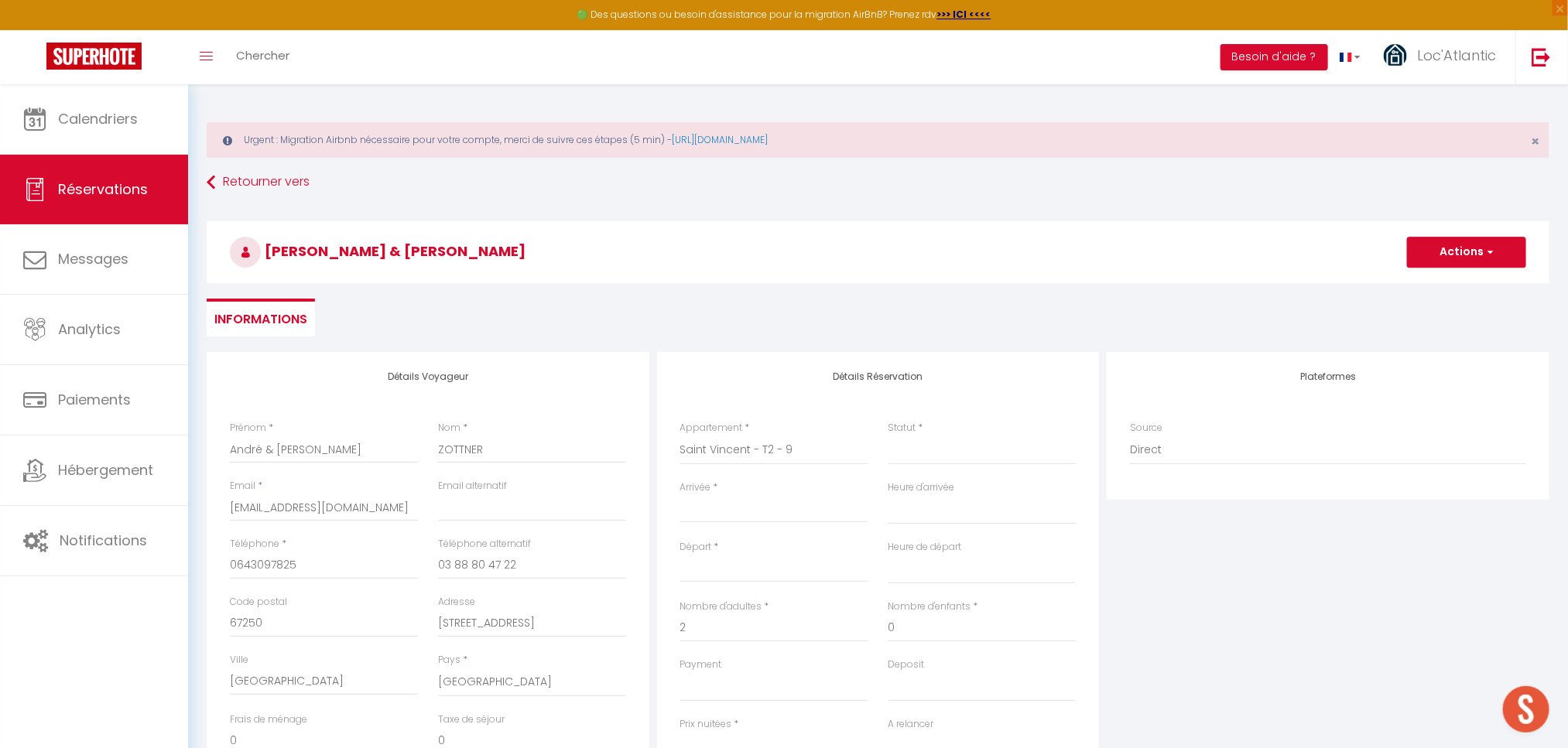
select select
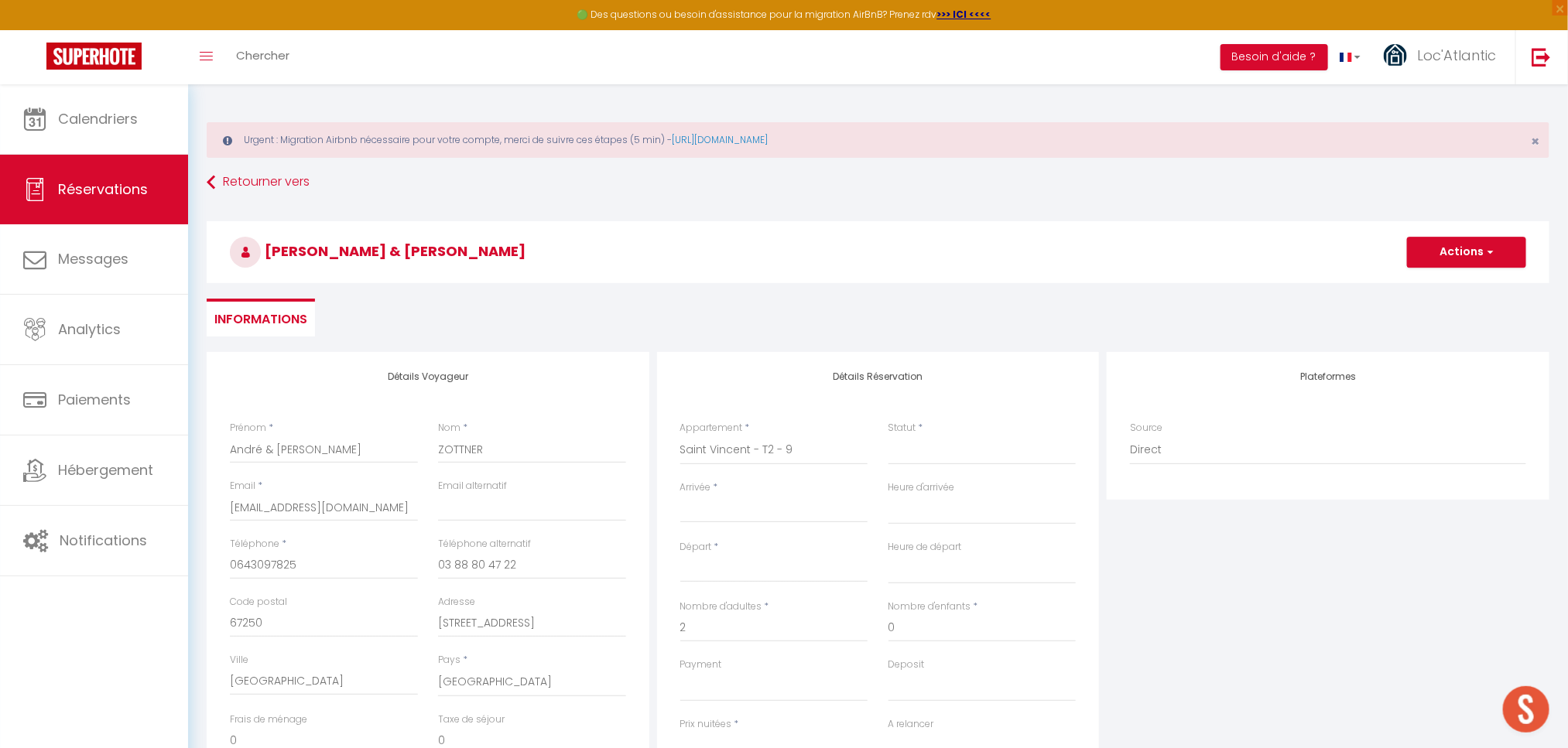
select select
checkbox input "false"
select select
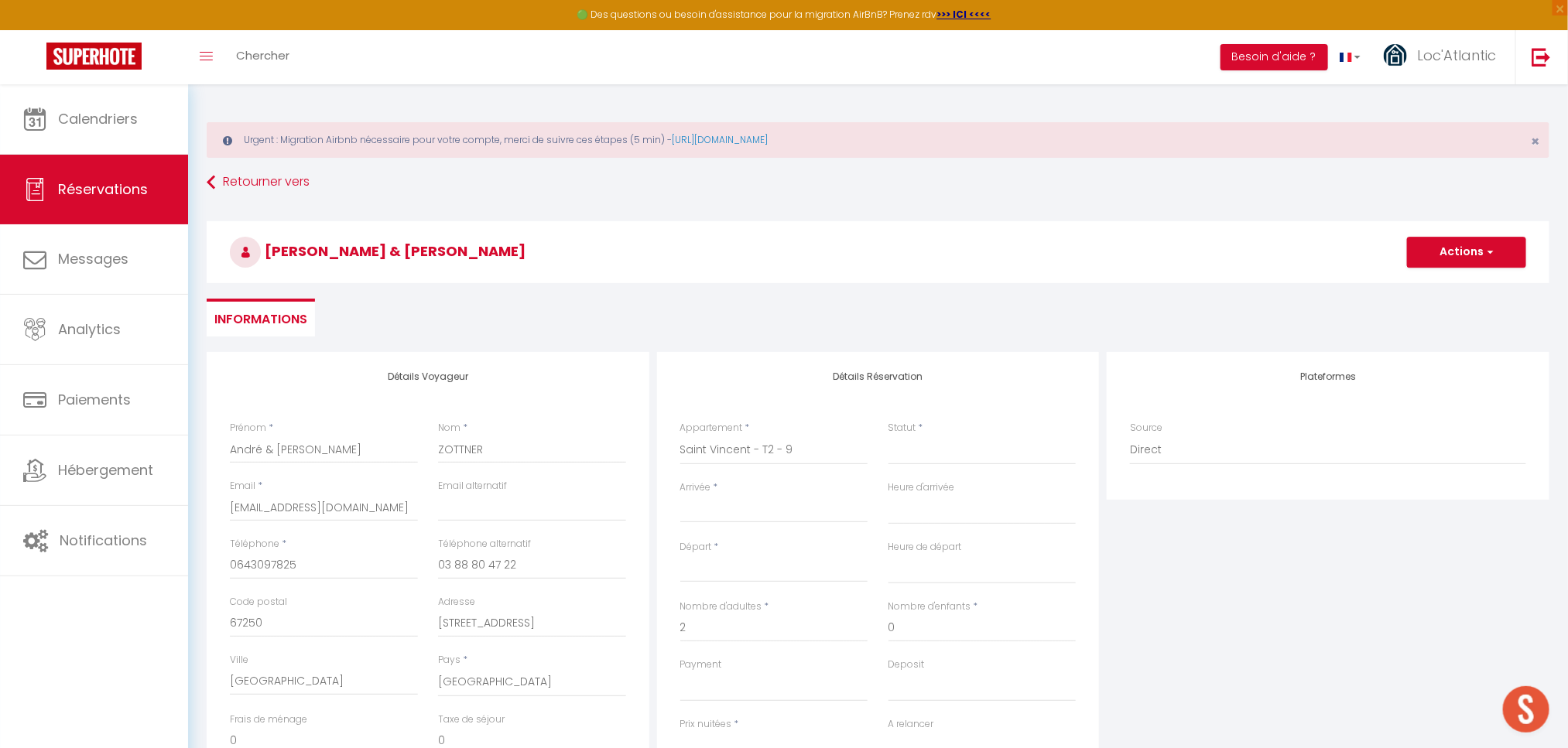
select select
checkbox input "false"
select select "17:00"
select select "10:00"
click at [732, 516] on input "Arrivée" at bounding box center [774, 511] width 188 height 20
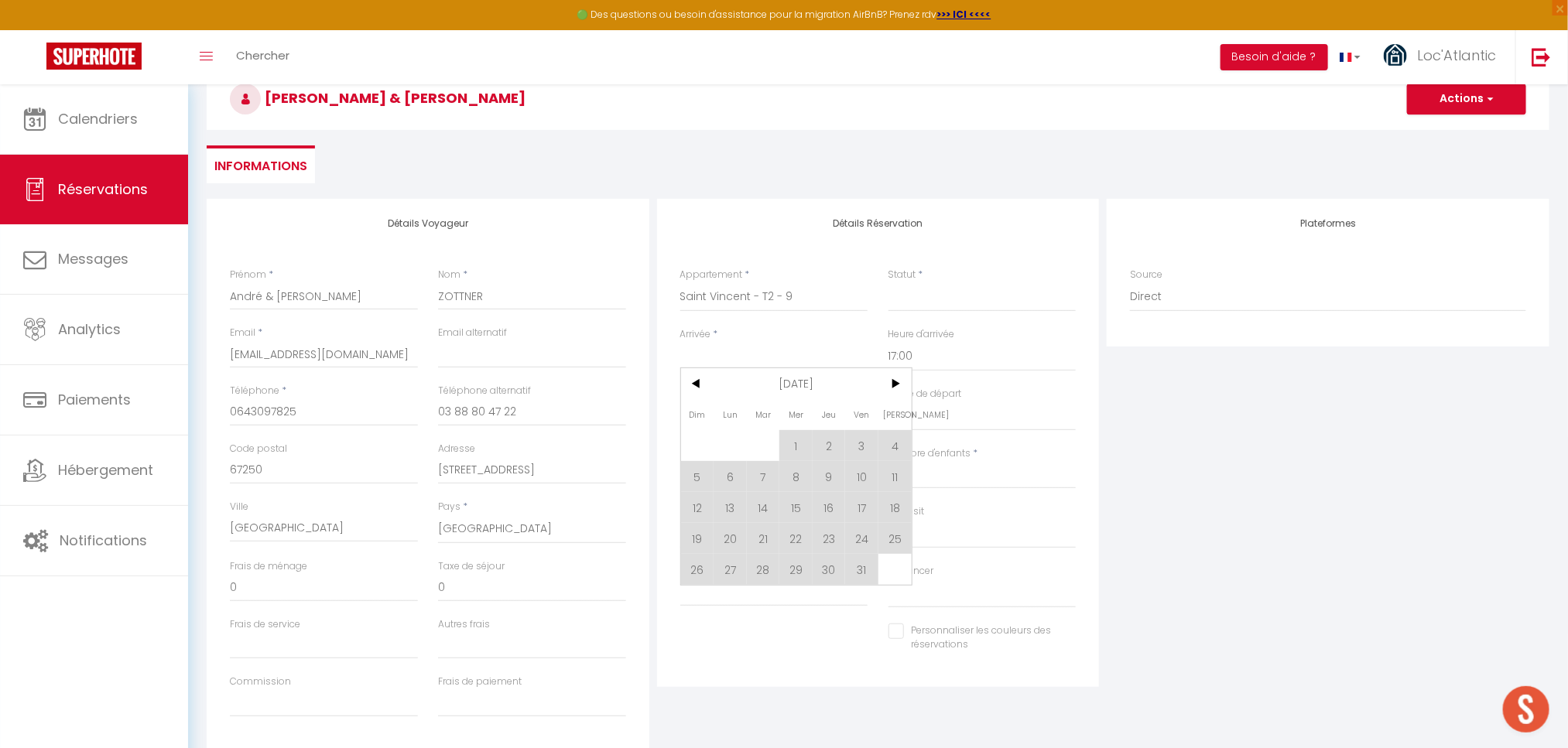
scroll to position [154, 0]
click at [897, 385] on span ">" at bounding box center [895, 382] width 33 height 31
click at [898, 385] on span ">" at bounding box center [895, 382] width 33 height 31
click at [899, 385] on span ">" at bounding box center [895, 382] width 33 height 31
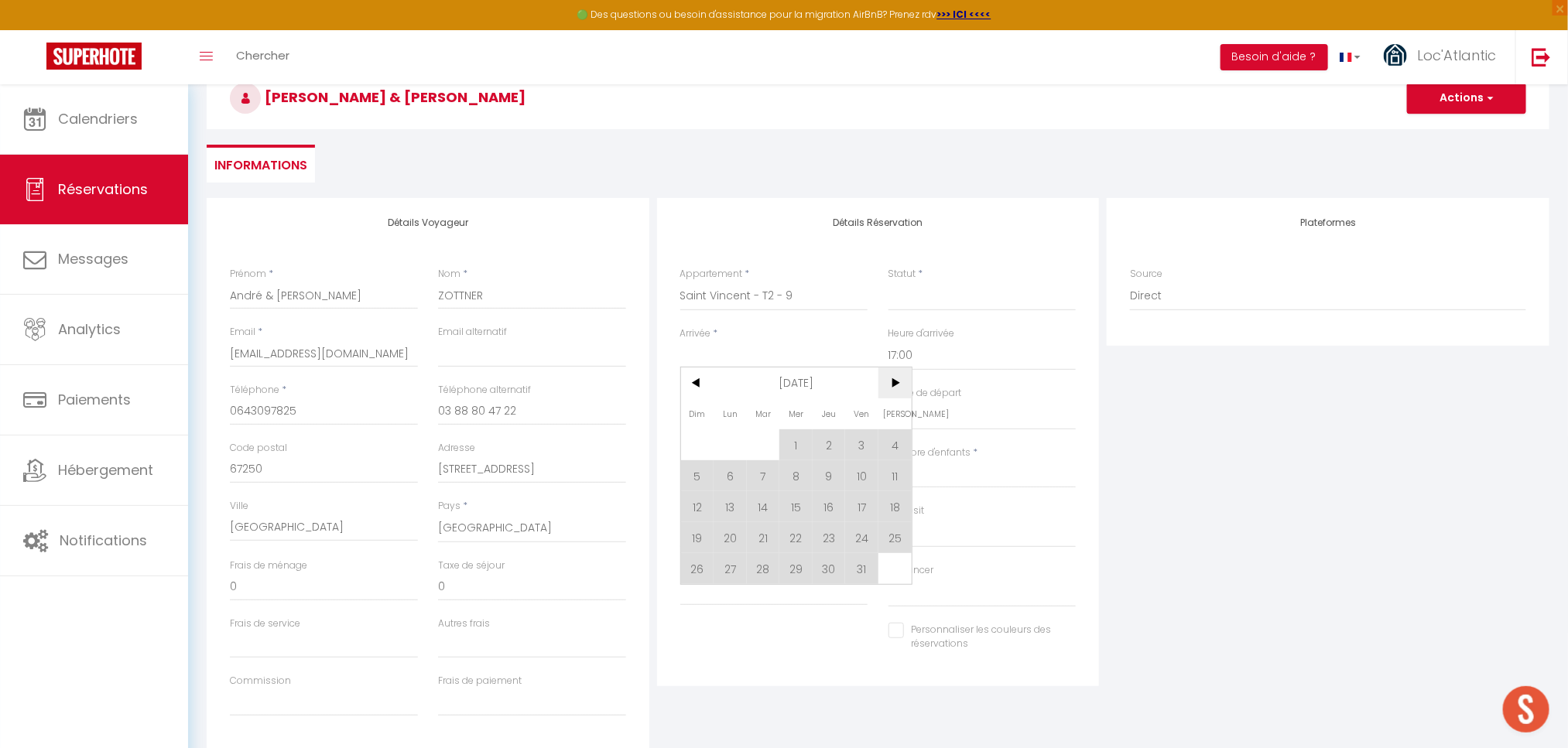
click at [899, 385] on span ">" at bounding box center [895, 382] width 33 height 31
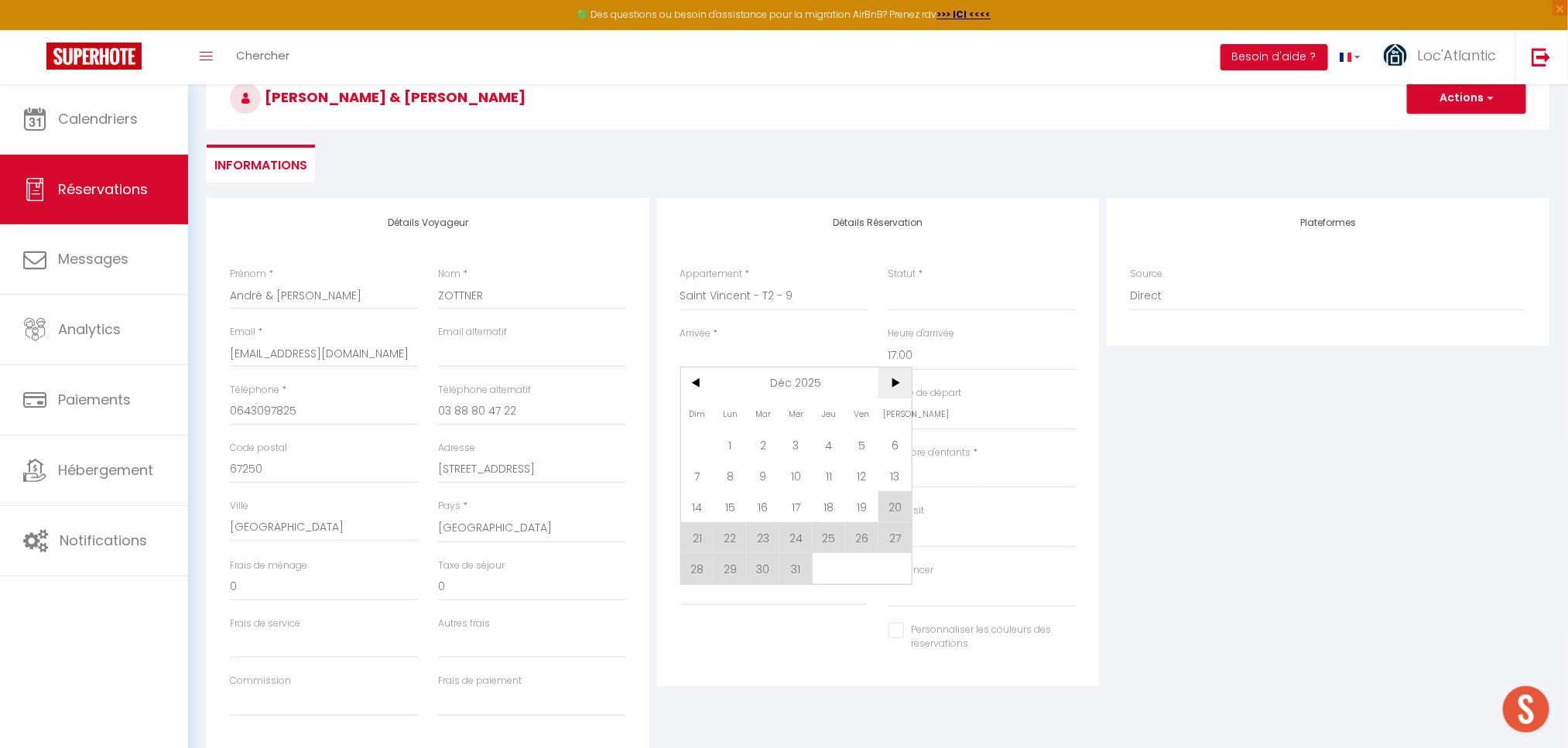
click at [899, 385] on span ">" at bounding box center [895, 382] width 33 height 31
click at [902, 386] on span ">" at bounding box center [895, 382] width 33 height 31
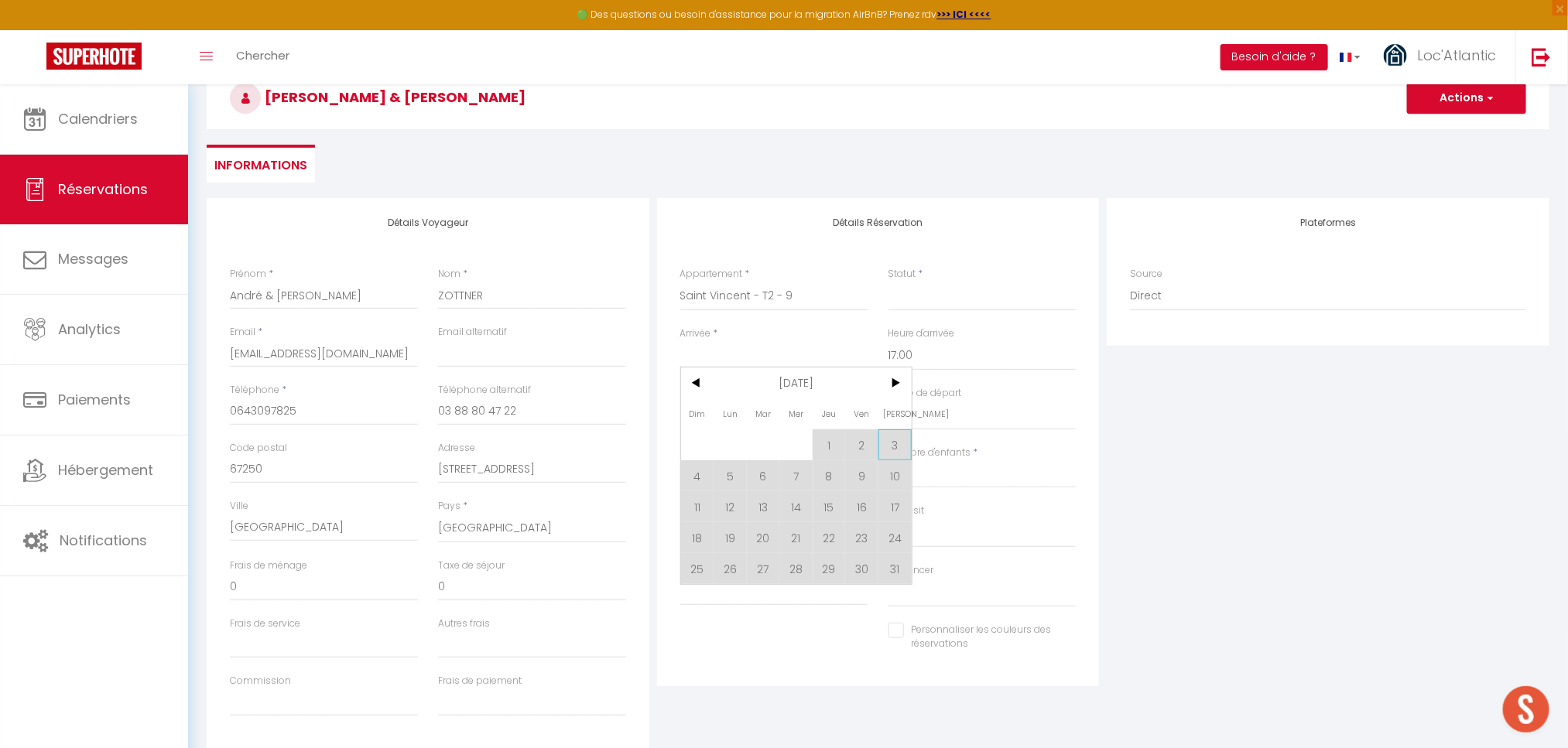
click at [895, 446] on span "3" at bounding box center [895, 444] width 33 height 31
select select
type input "Sam 03 Octobre 2026"
type input "Dim 04 Octobre 2026"
select select
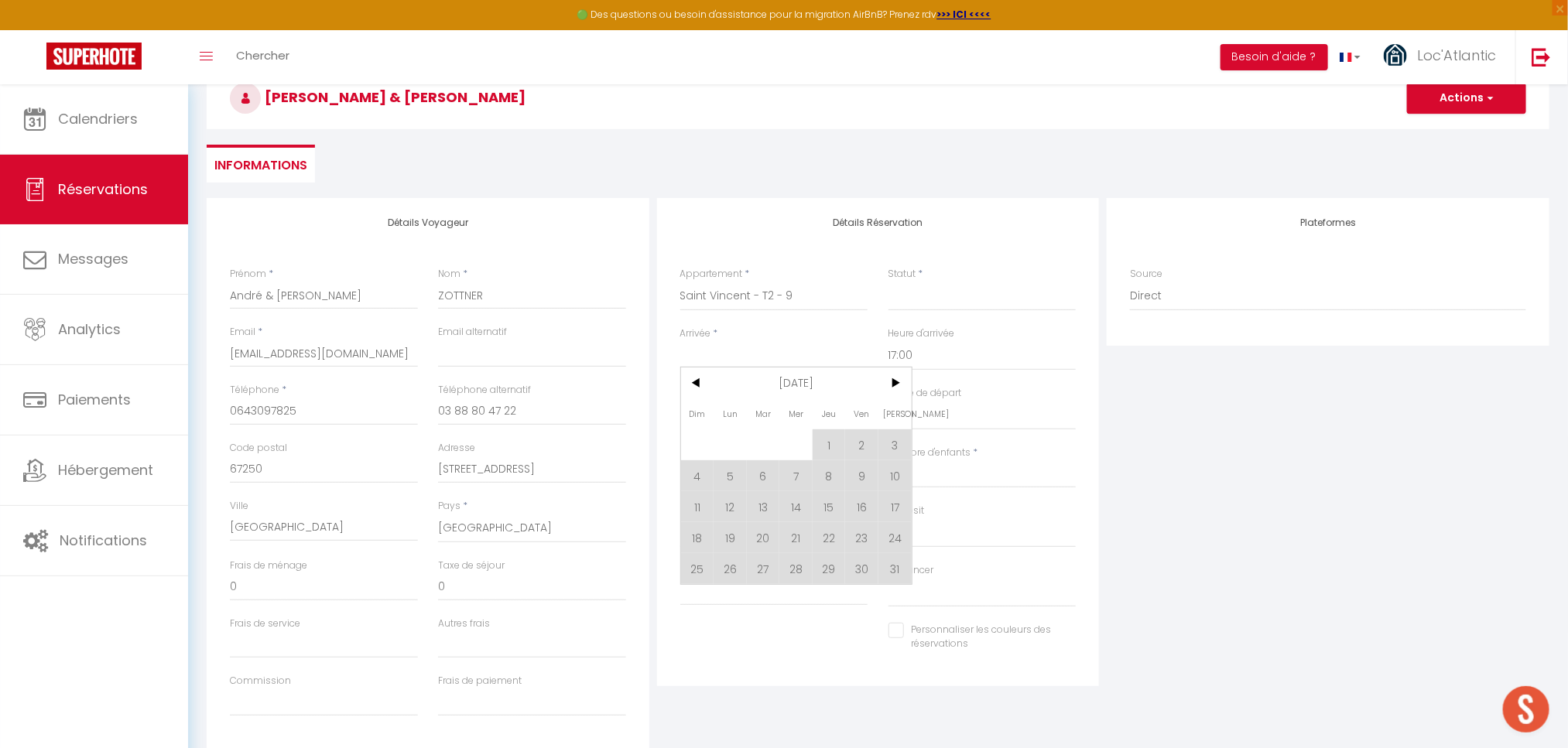
select select
checkbox input "false"
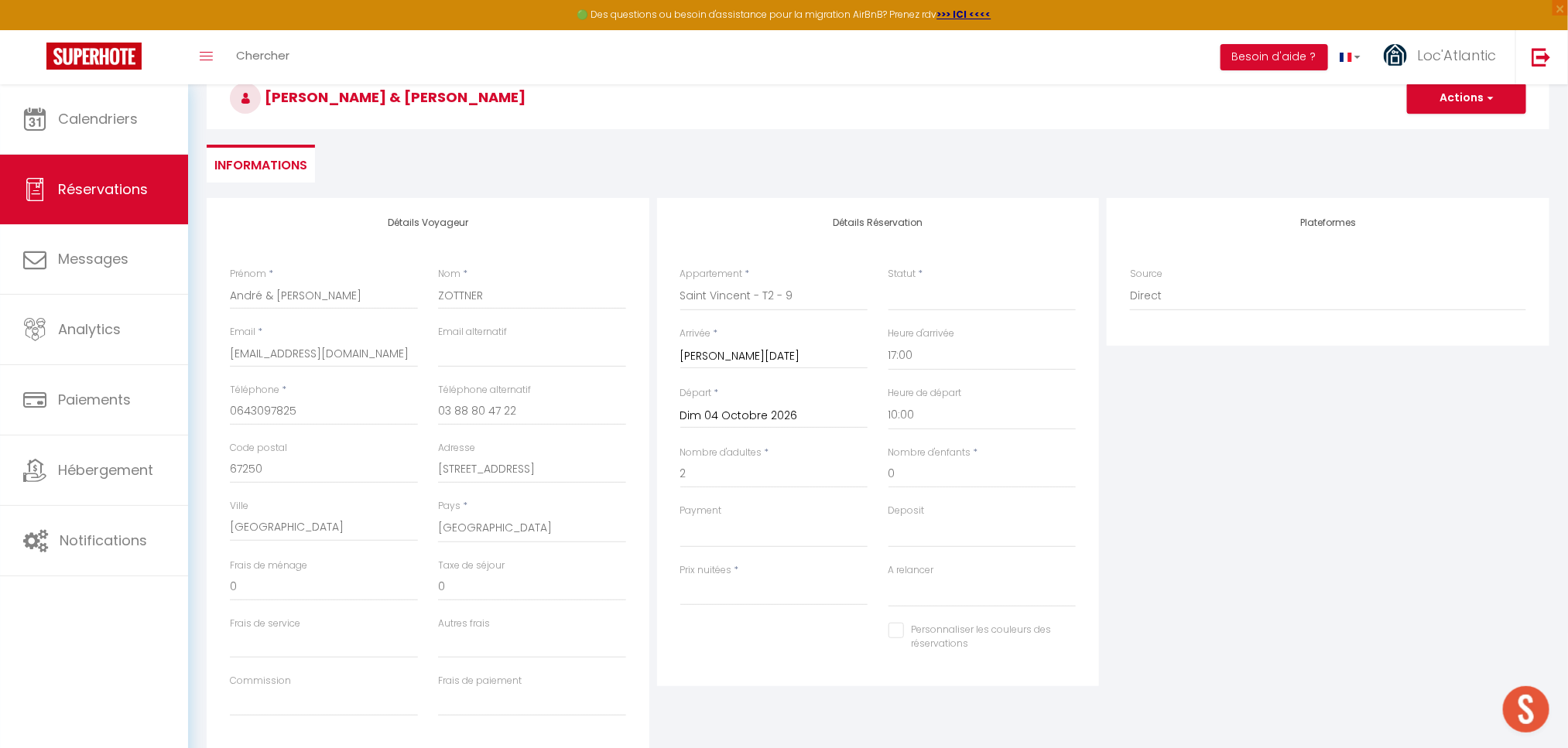
select select
type input "0"
select select
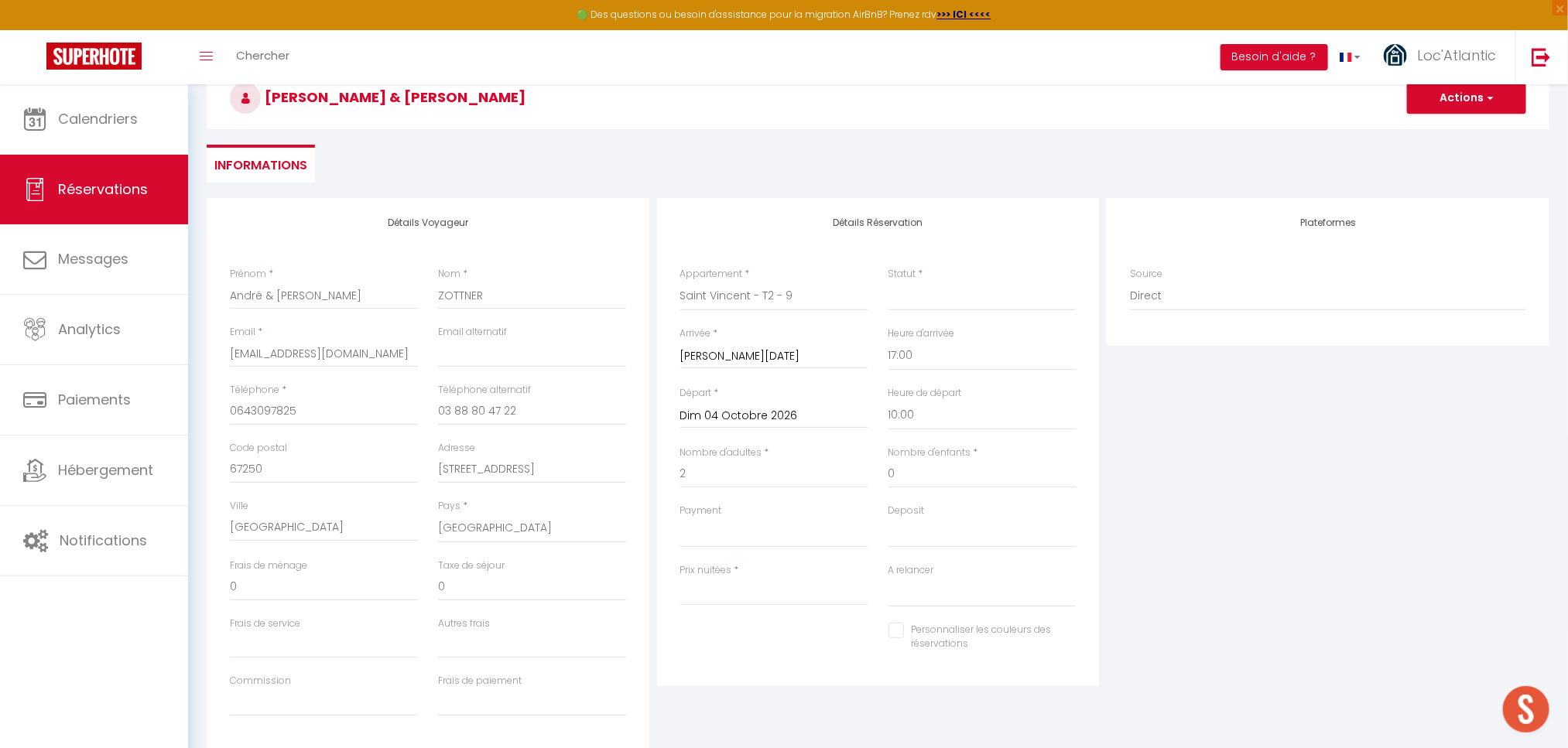
checkbox input "false"
click at [762, 414] on input "Dim 04 Octobre 2026" at bounding box center [774, 416] width 188 height 20
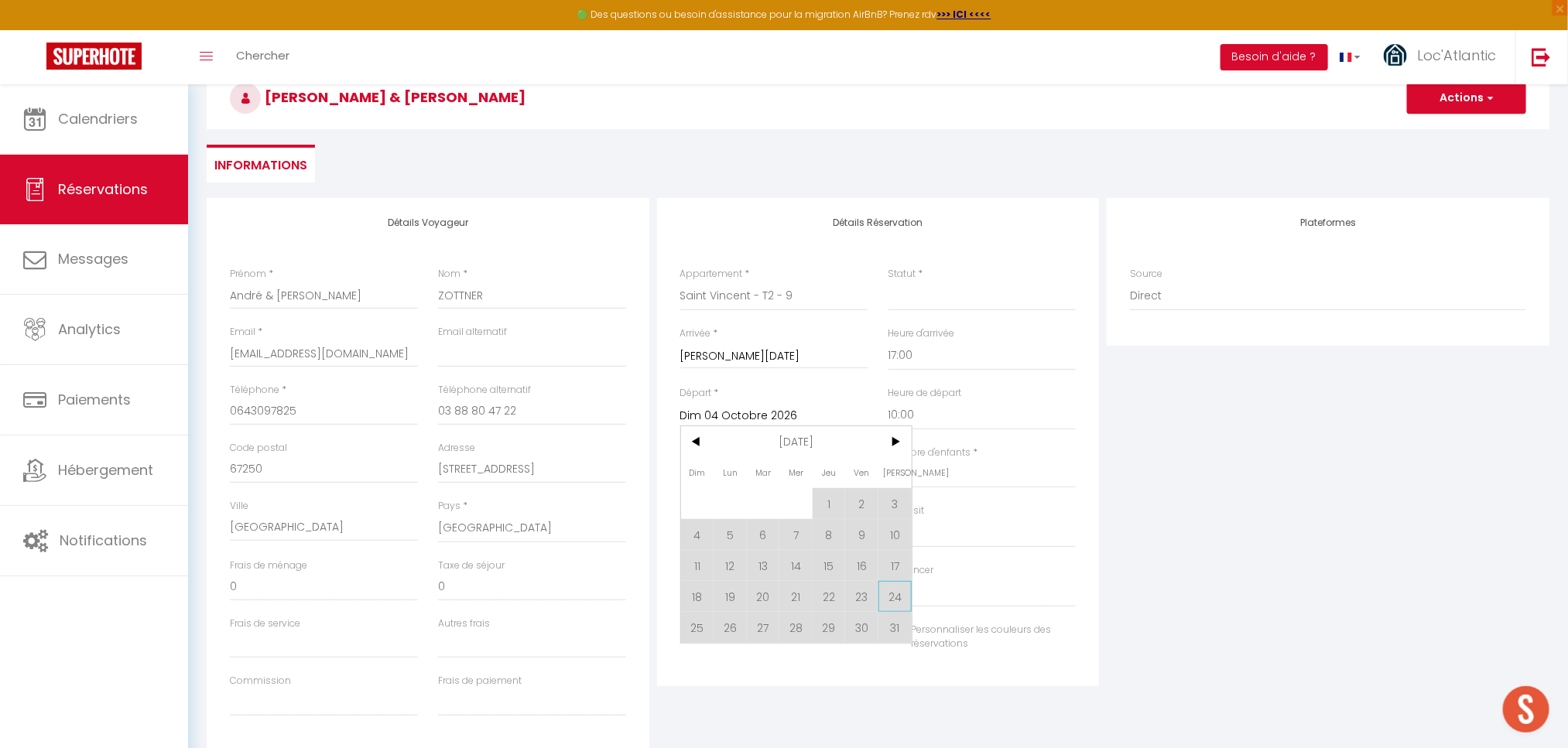
click at [898, 593] on span "24" at bounding box center [895, 597] width 33 height 31
select select
type input "Sam 24 Octobre 2026"
select select
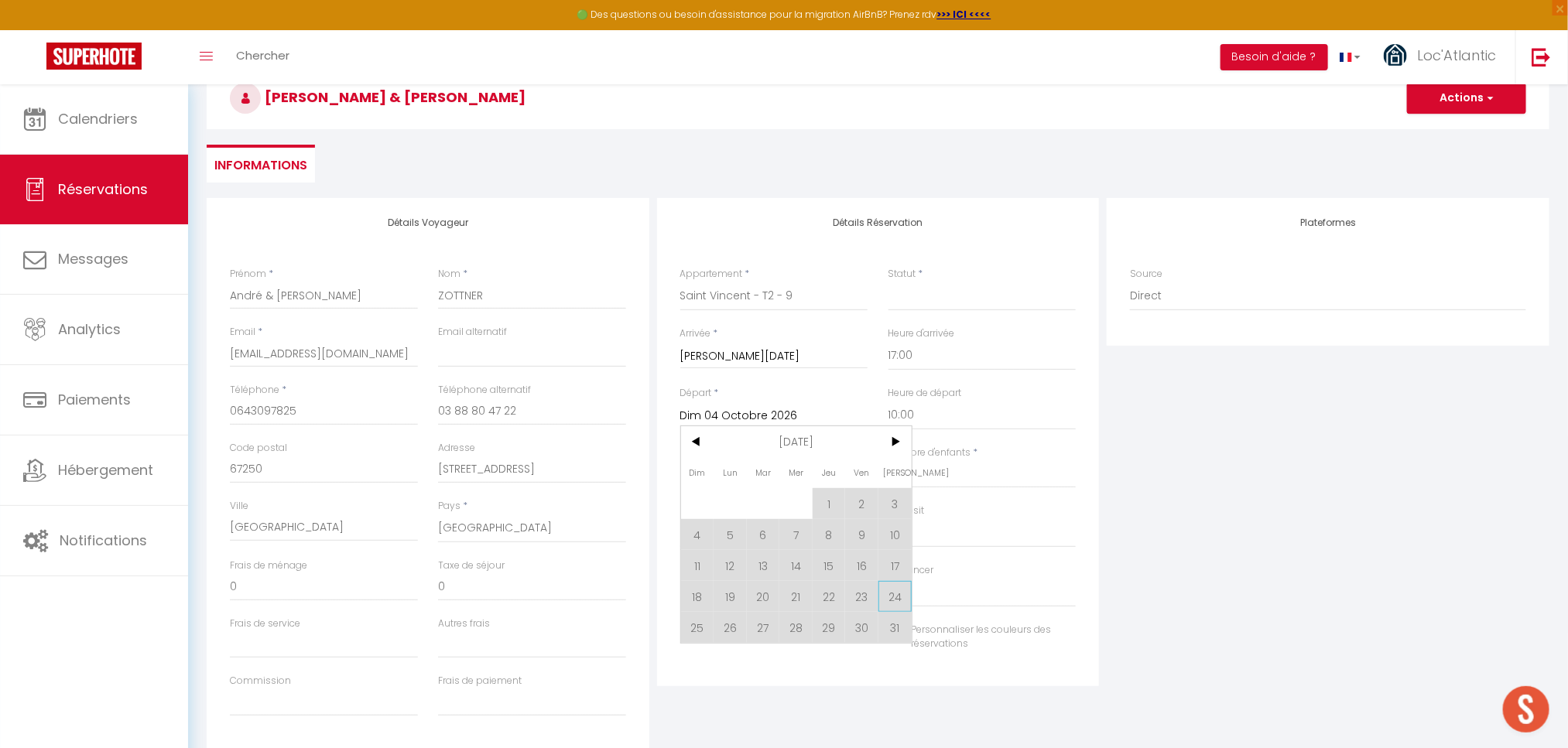
select select
checkbox input "false"
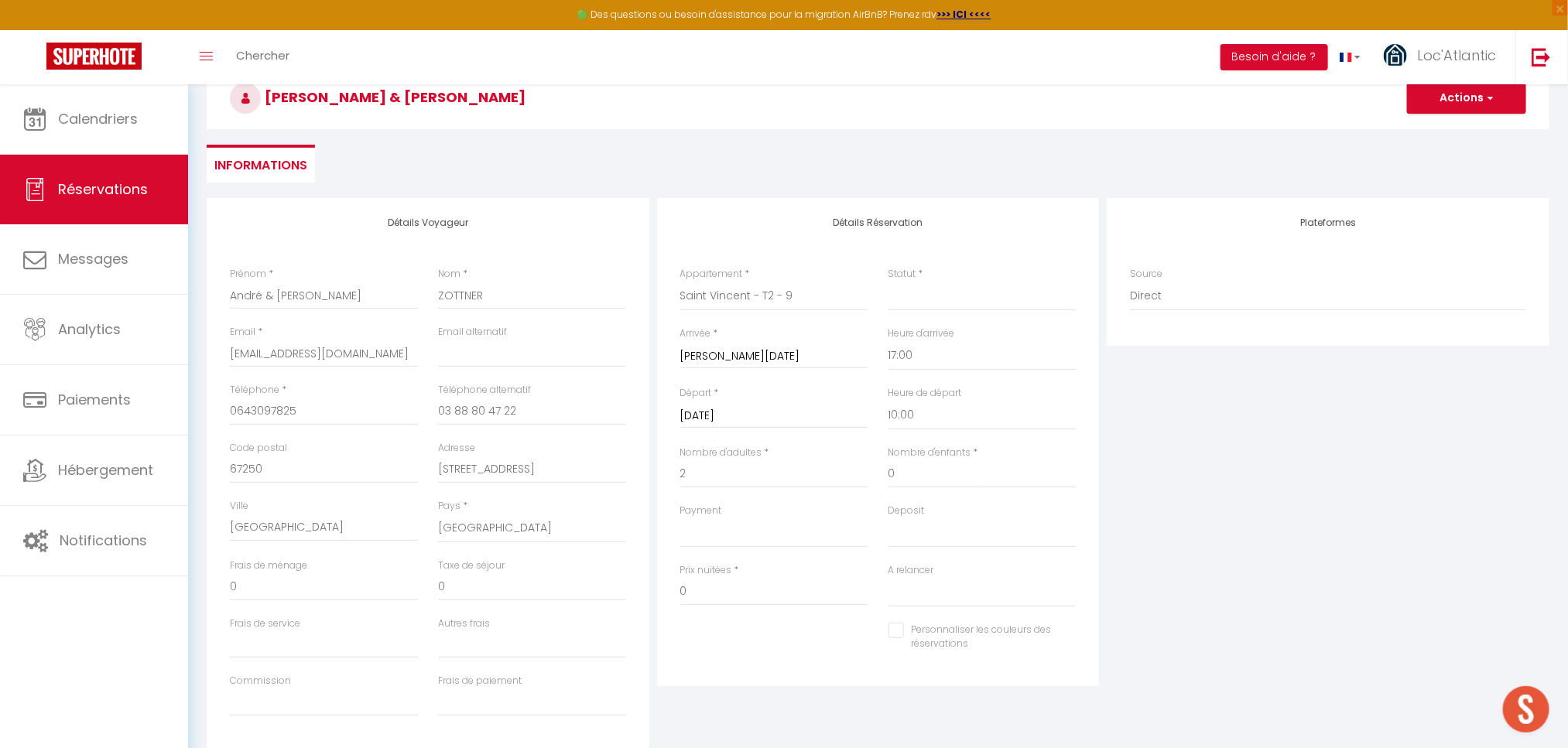
select select
checkbox input "false"
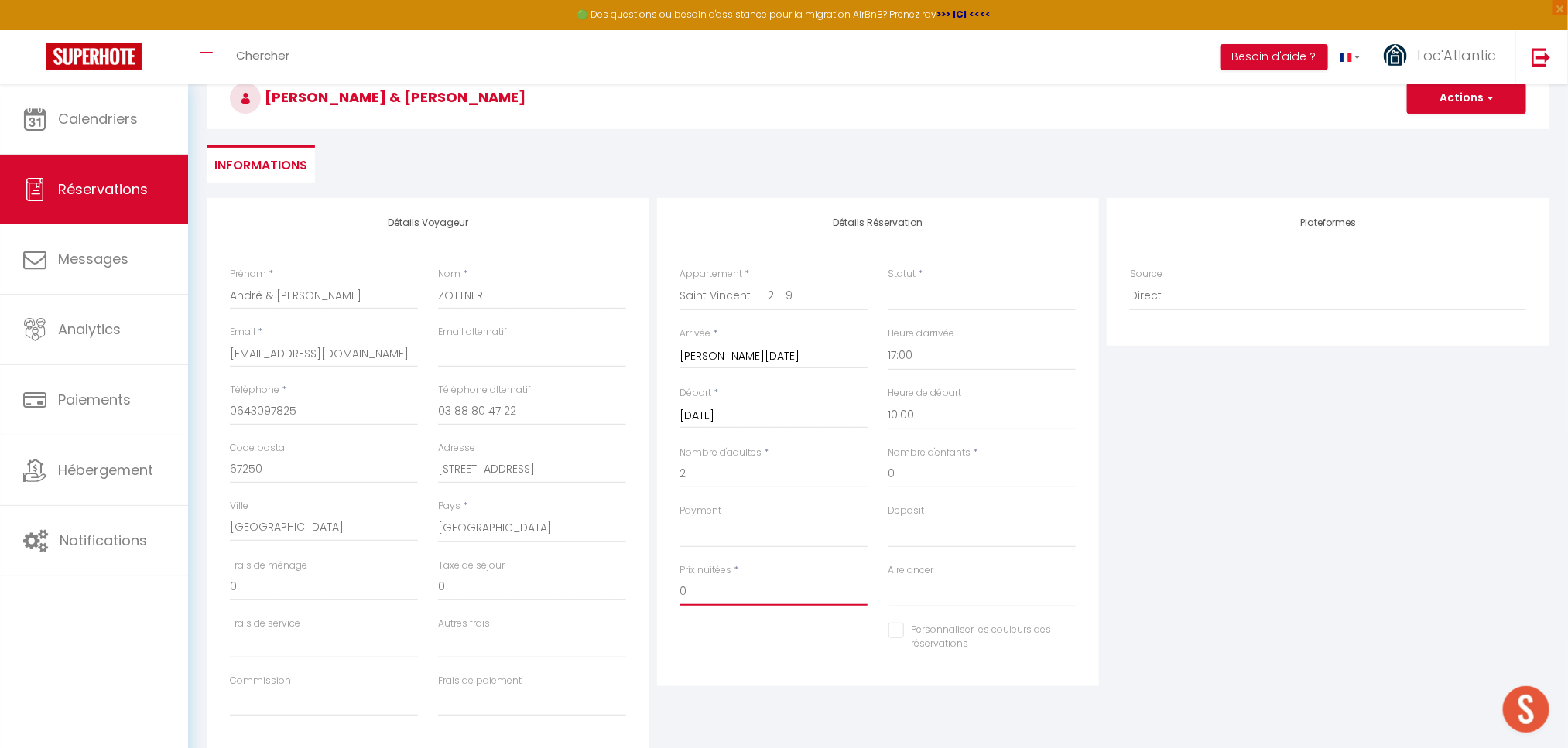
click at [778, 593] on input "0" at bounding box center [774, 592] width 188 height 28
type input "0777"
click at [675, 647] on div "Personnaliser les couleurs des réservations #D7092E" at bounding box center [879, 645] width 416 height 45
click at [481, 591] on input "0" at bounding box center [532, 588] width 188 height 28
type input "05"
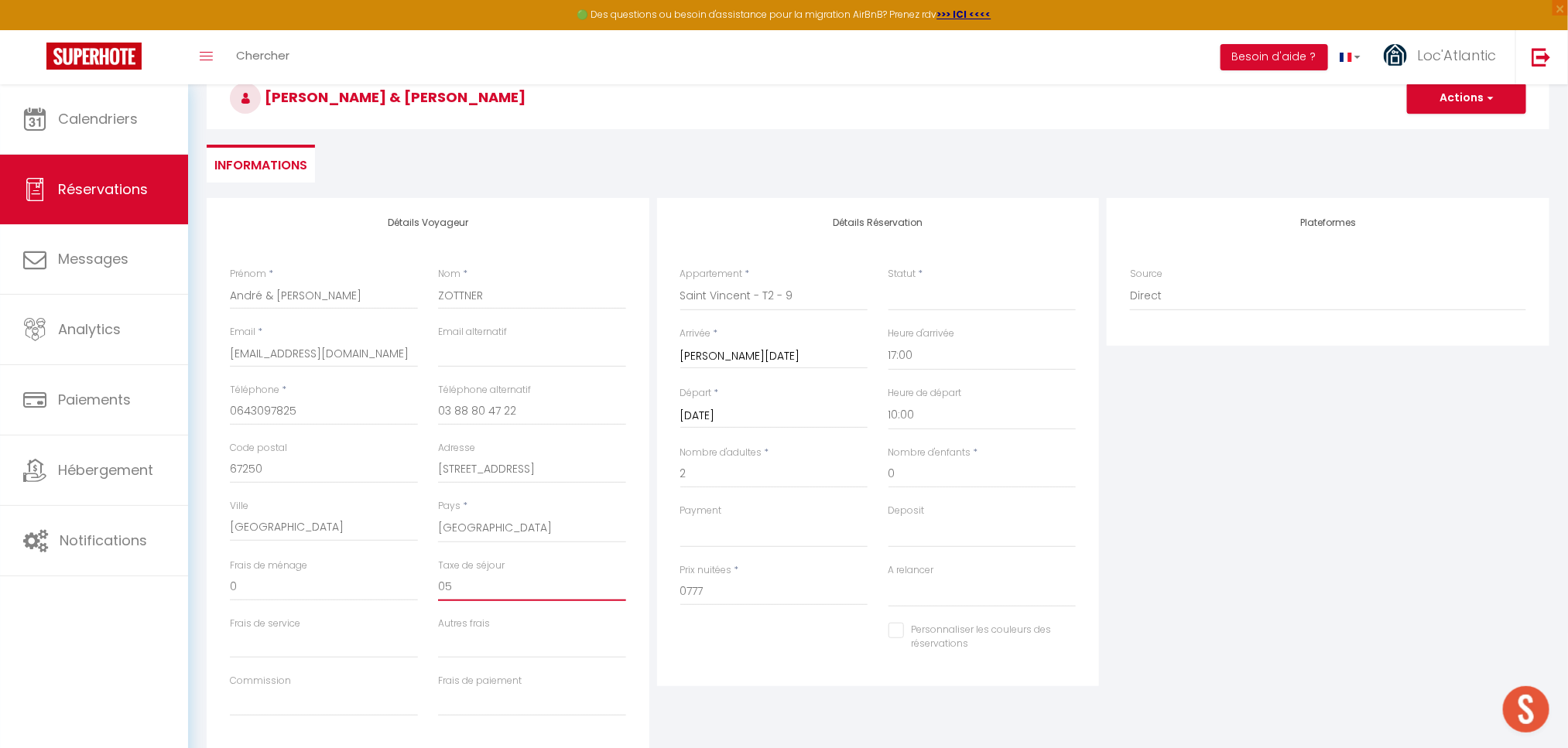
select select
checkbox input "false"
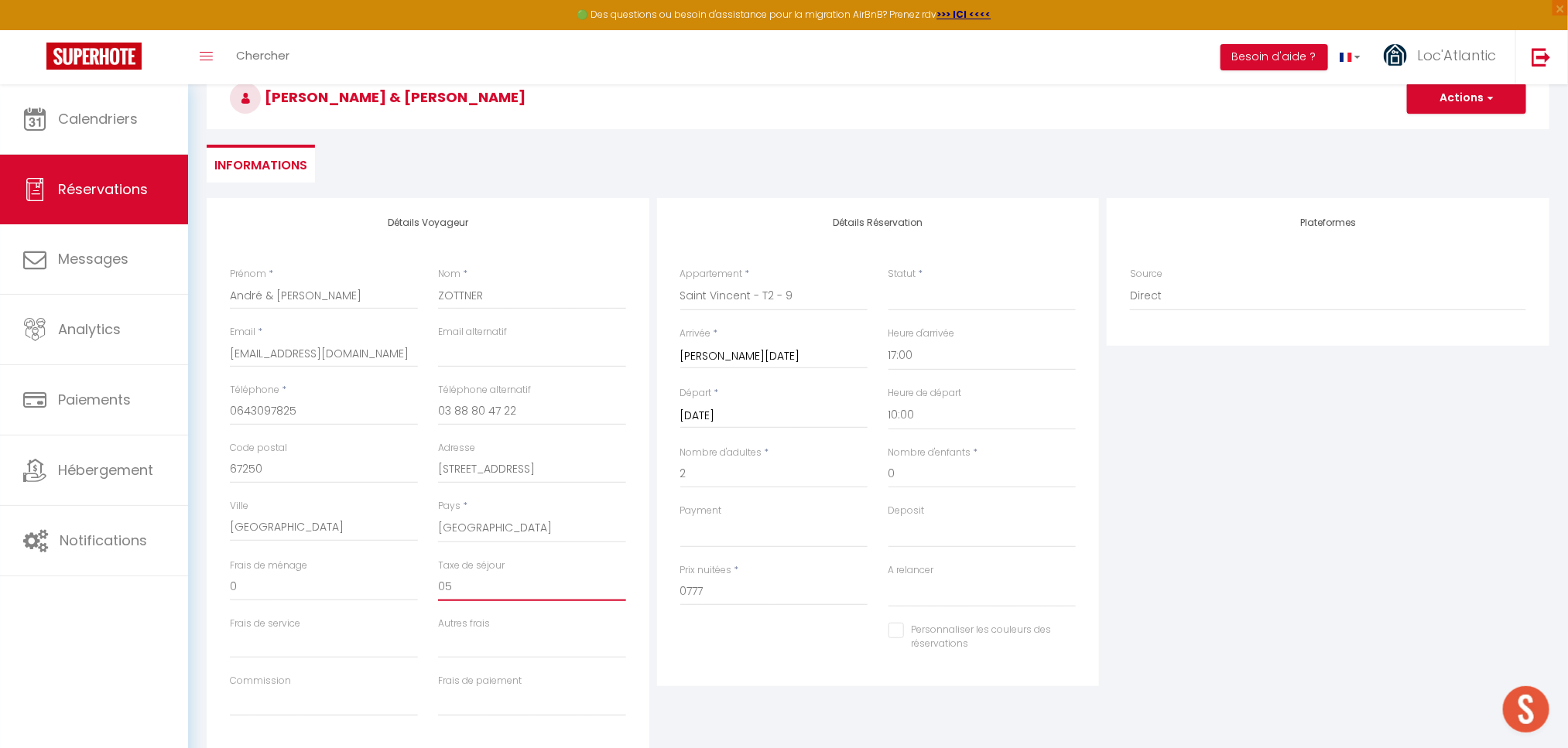
type input "054"
select select
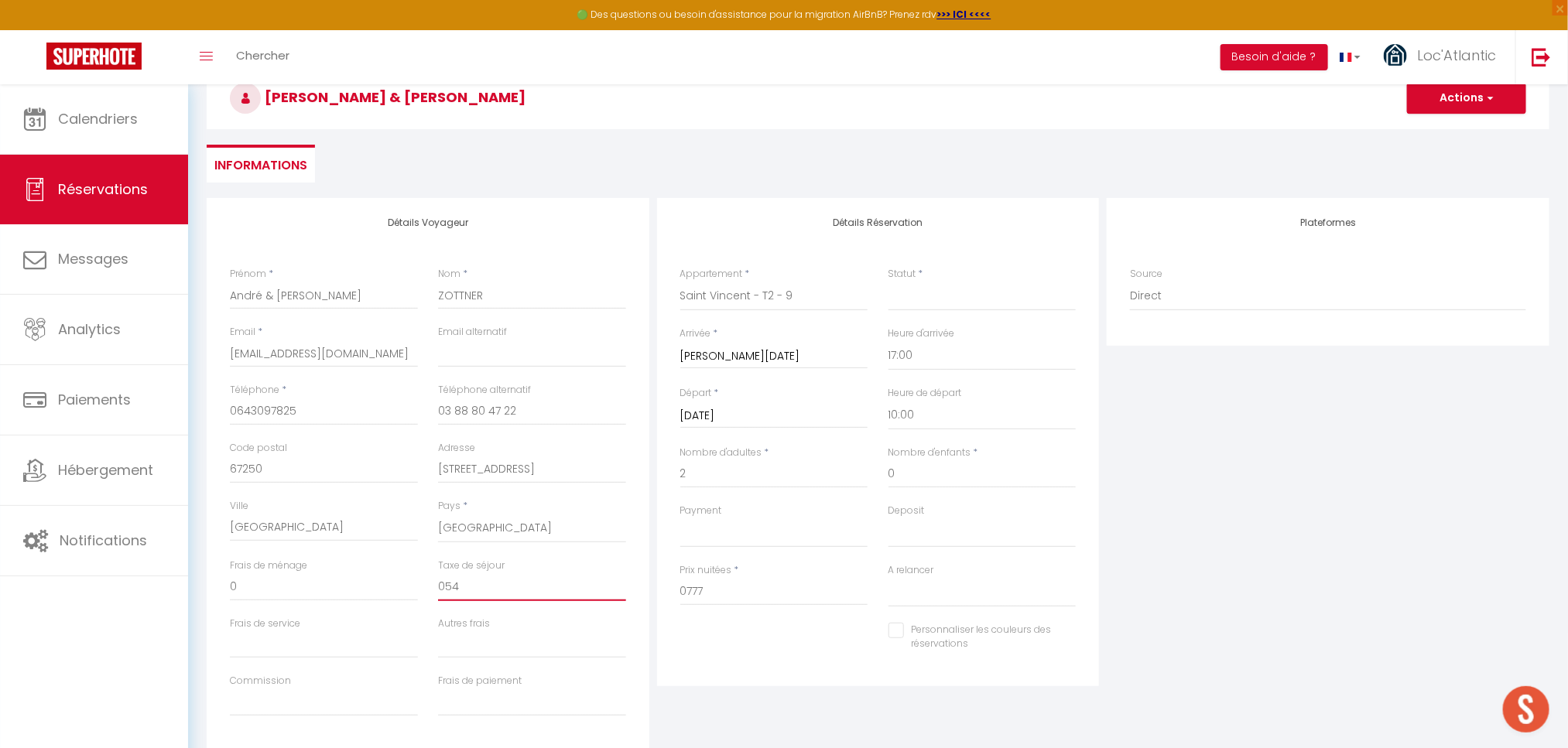
checkbox input "false"
type input "054."
select select
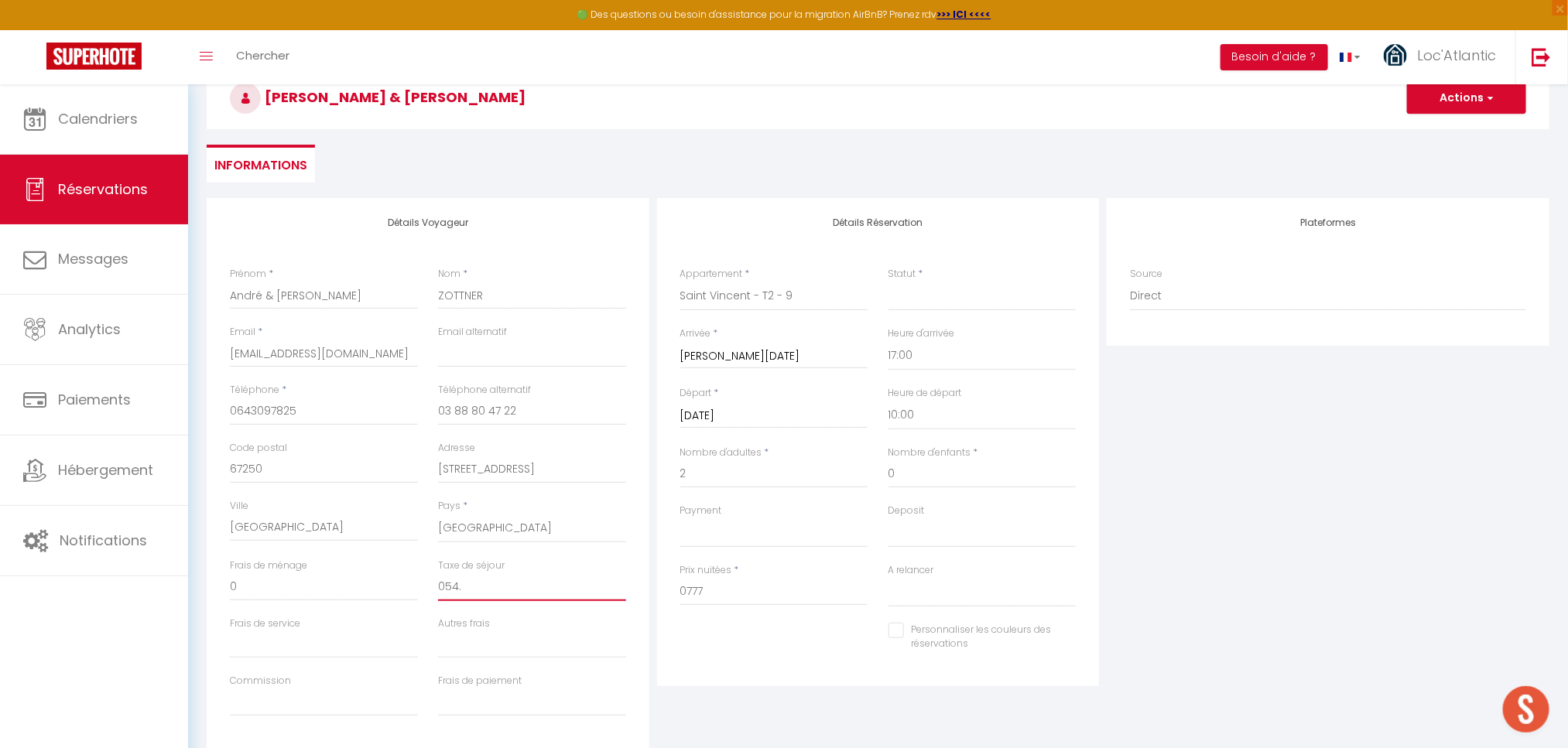
select select
checkbox input "false"
type input "054.6"
select select
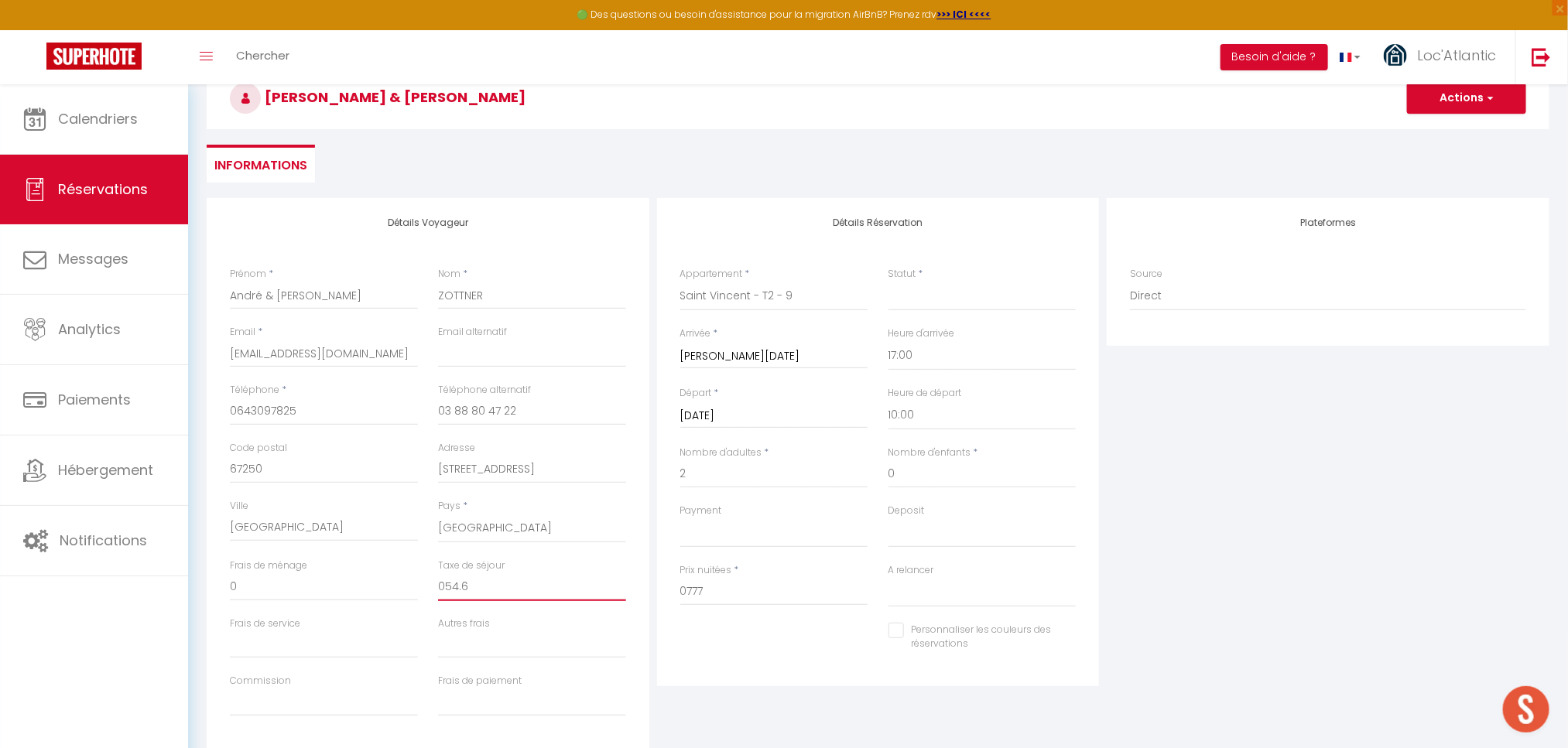
select select
checkbox input "false"
type input "054.60"
select select
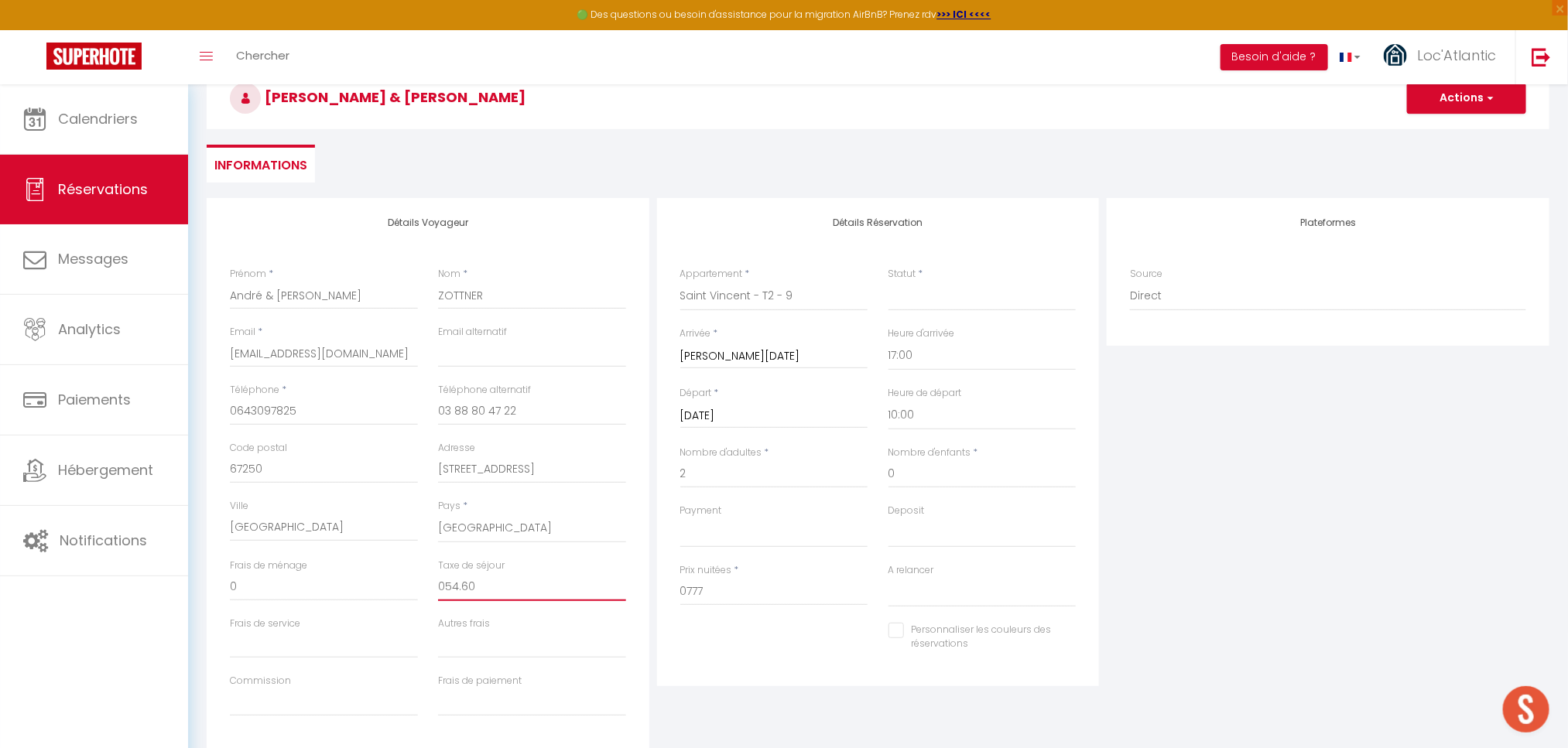
select select
checkbox input "false"
type input "054.60"
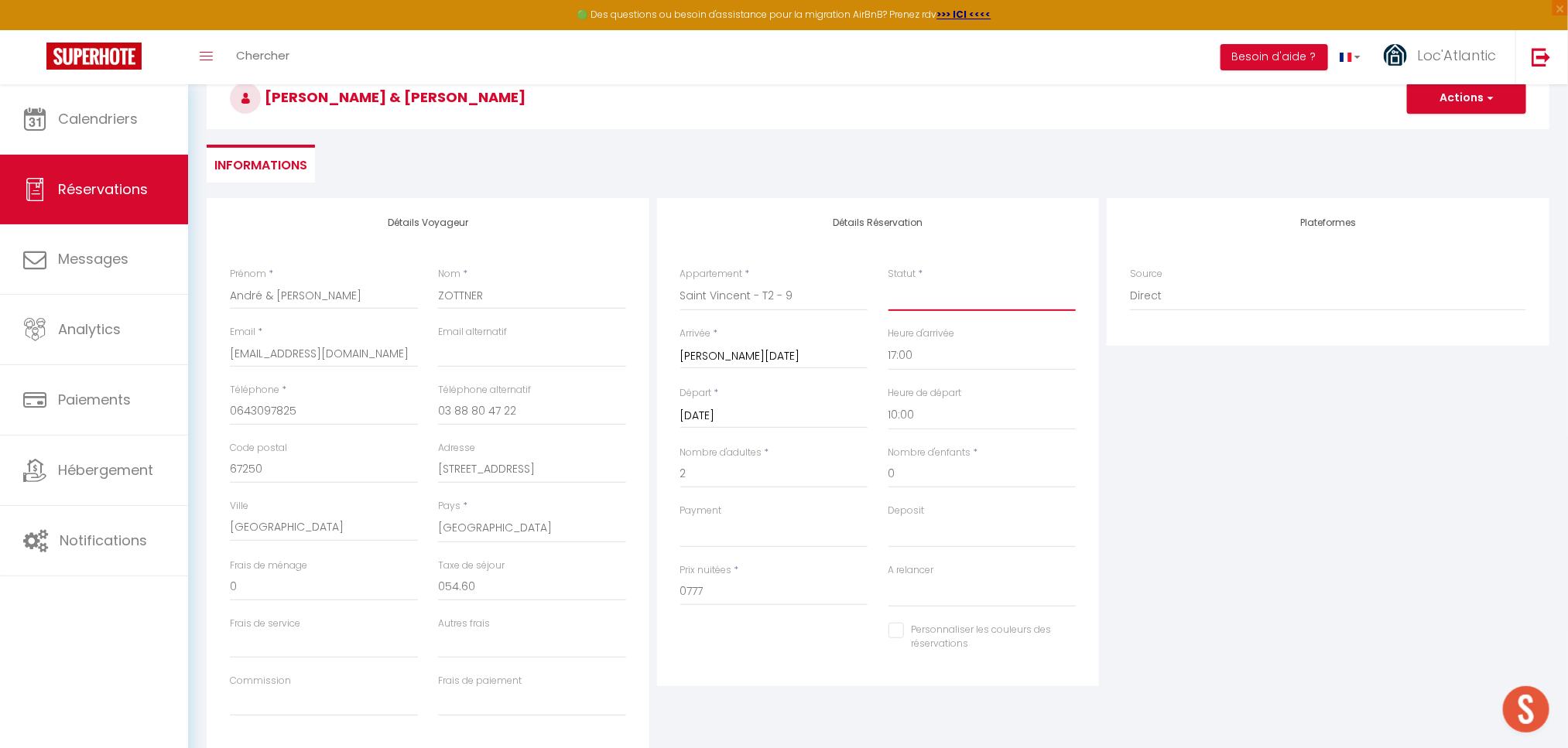
click at [976, 290] on select "Confirmé Non Confirmé Annulé Annulé par le voyageur No Show Request" at bounding box center [982, 297] width 188 height 30
select select "2"
click at [889, 282] on select "Confirmé Non Confirmé Annulé Annulé par le voyageur No Show Request" at bounding box center [982, 297] width 188 height 30
select select
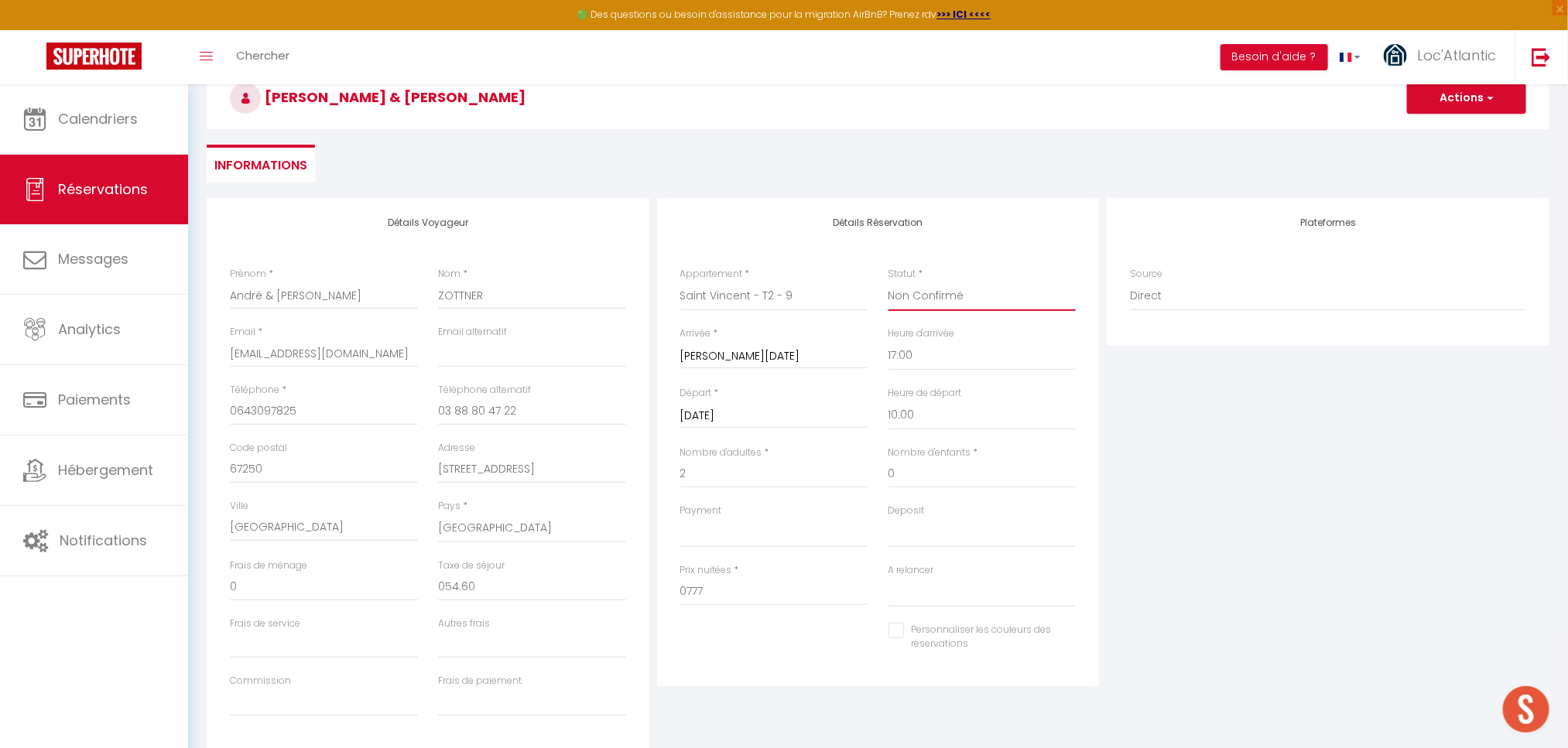
select select
checkbox input "false"
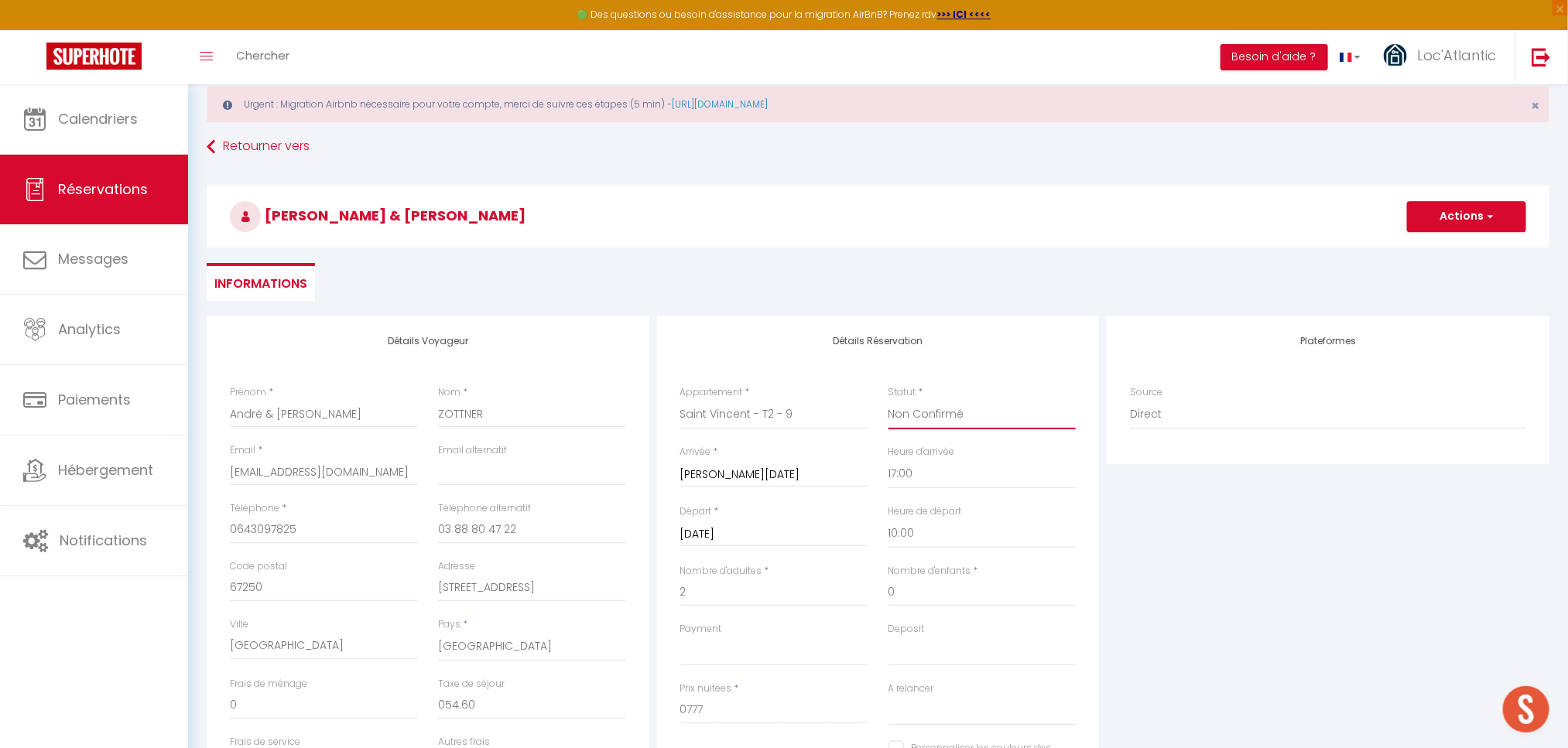
scroll to position [0, 0]
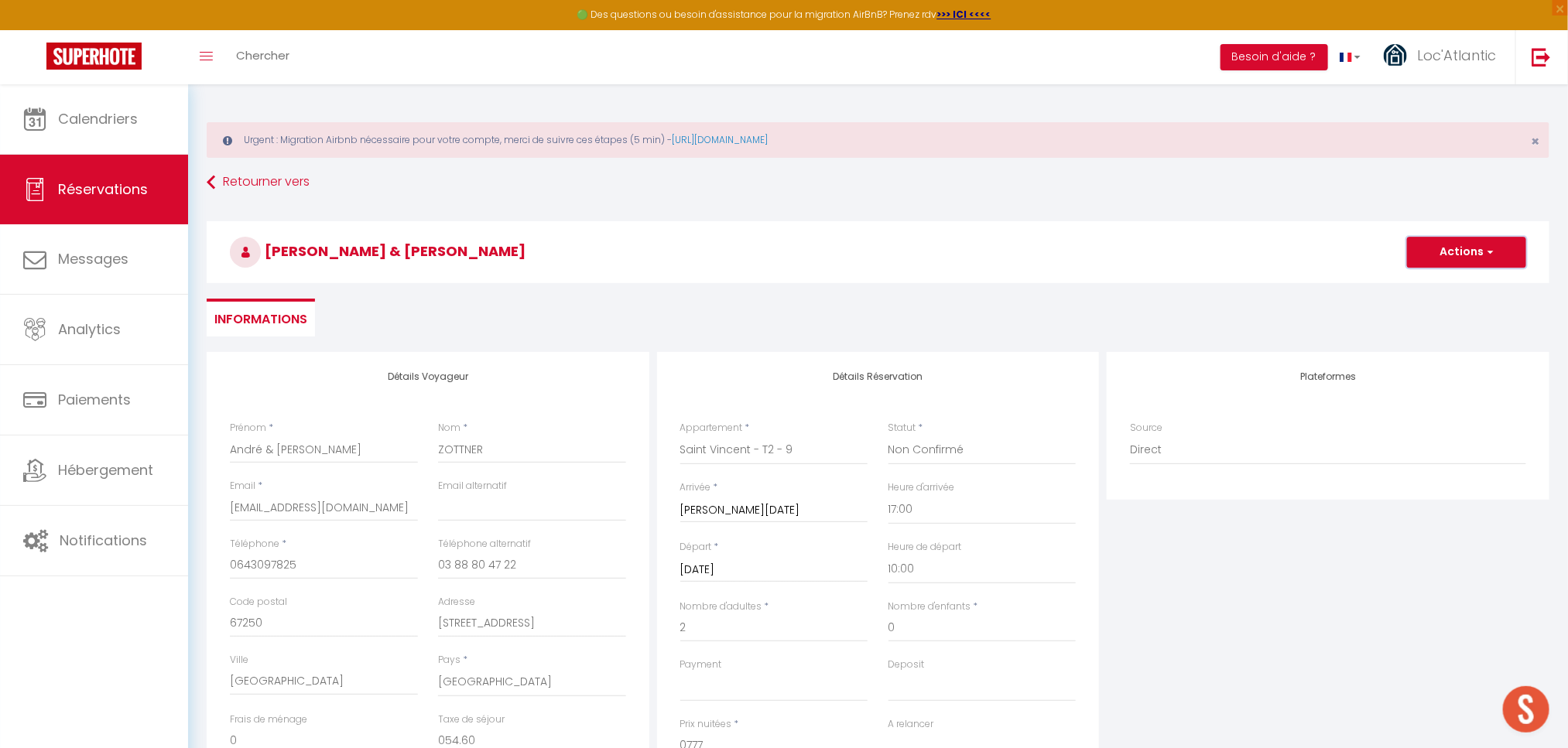
click at [1451, 261] on button "Actions" at bounding box center [1467, 252] width 120 height 31
click at [1422, 293] on link "Enregistrer" at bounding box center [1451, 286] width 123 height 20
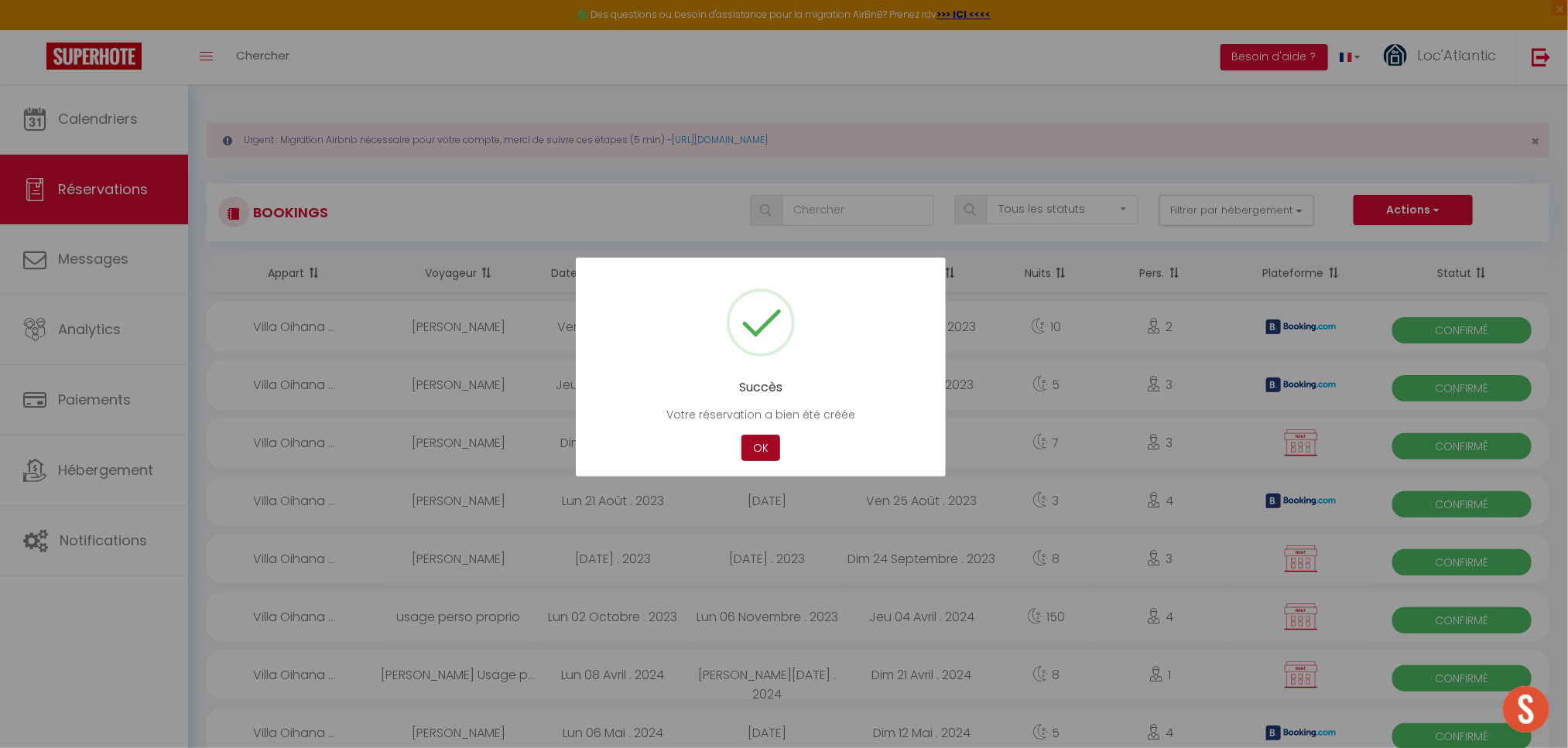
click at [759, 442] on button "OK" at bounding box center [760, 448] width 39 height 27
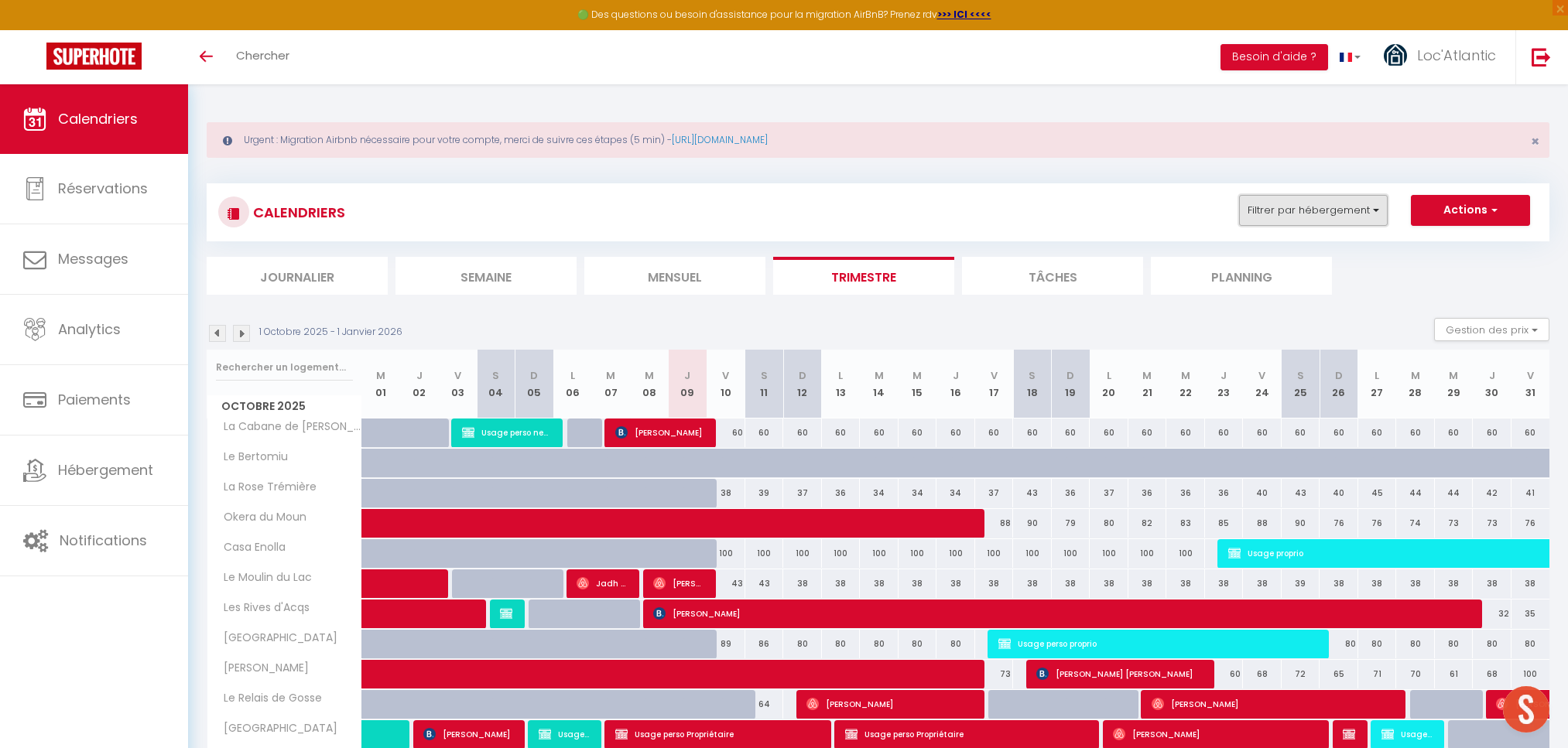
click at [1336, 213] on button "Filtrer par hébergement" at bounding box center [1313, 210] width 148 height 31
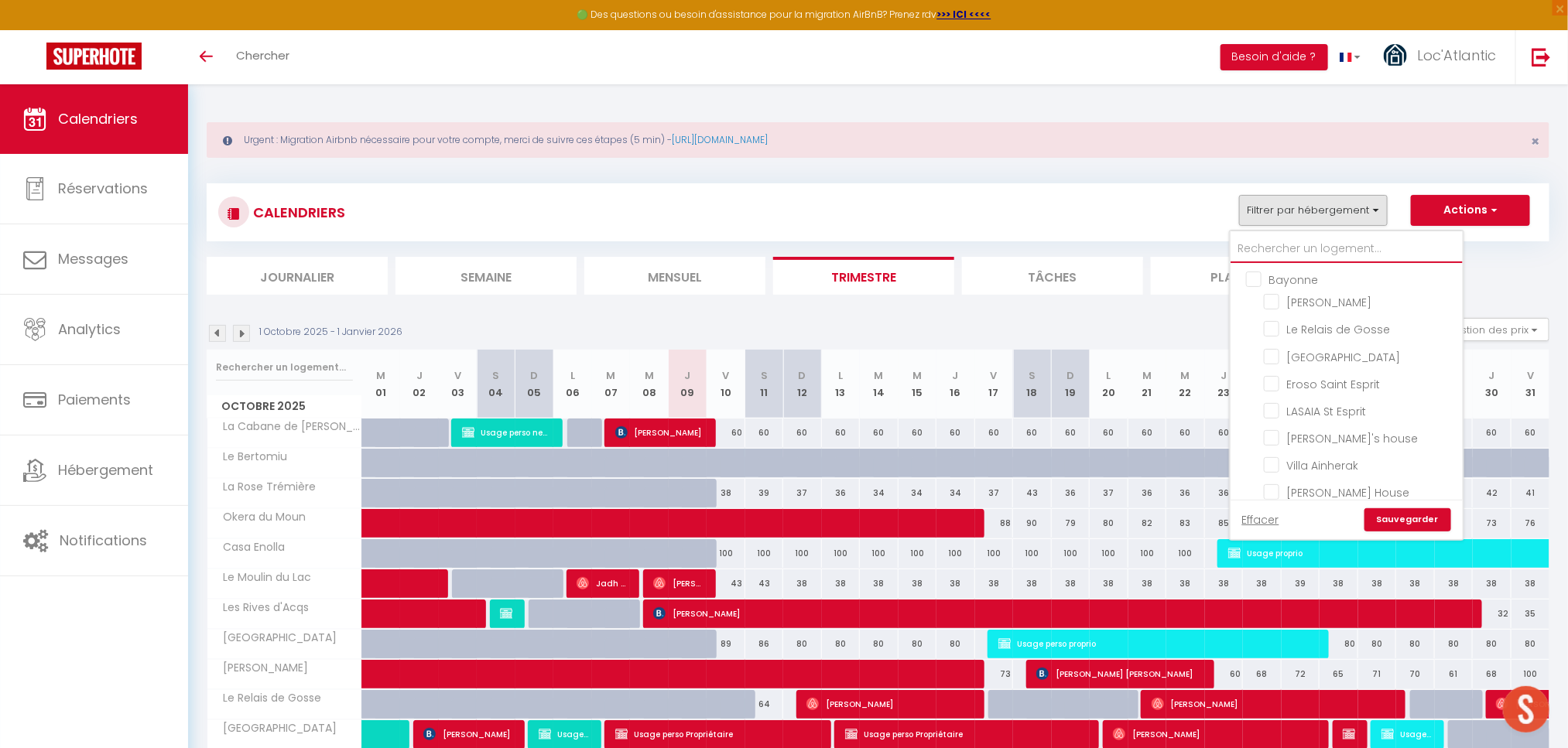
click at [1266, 245] on input "text" at bounding box center [1347, 249] width 232 height 28
type input "ok"
checkbox input "false"
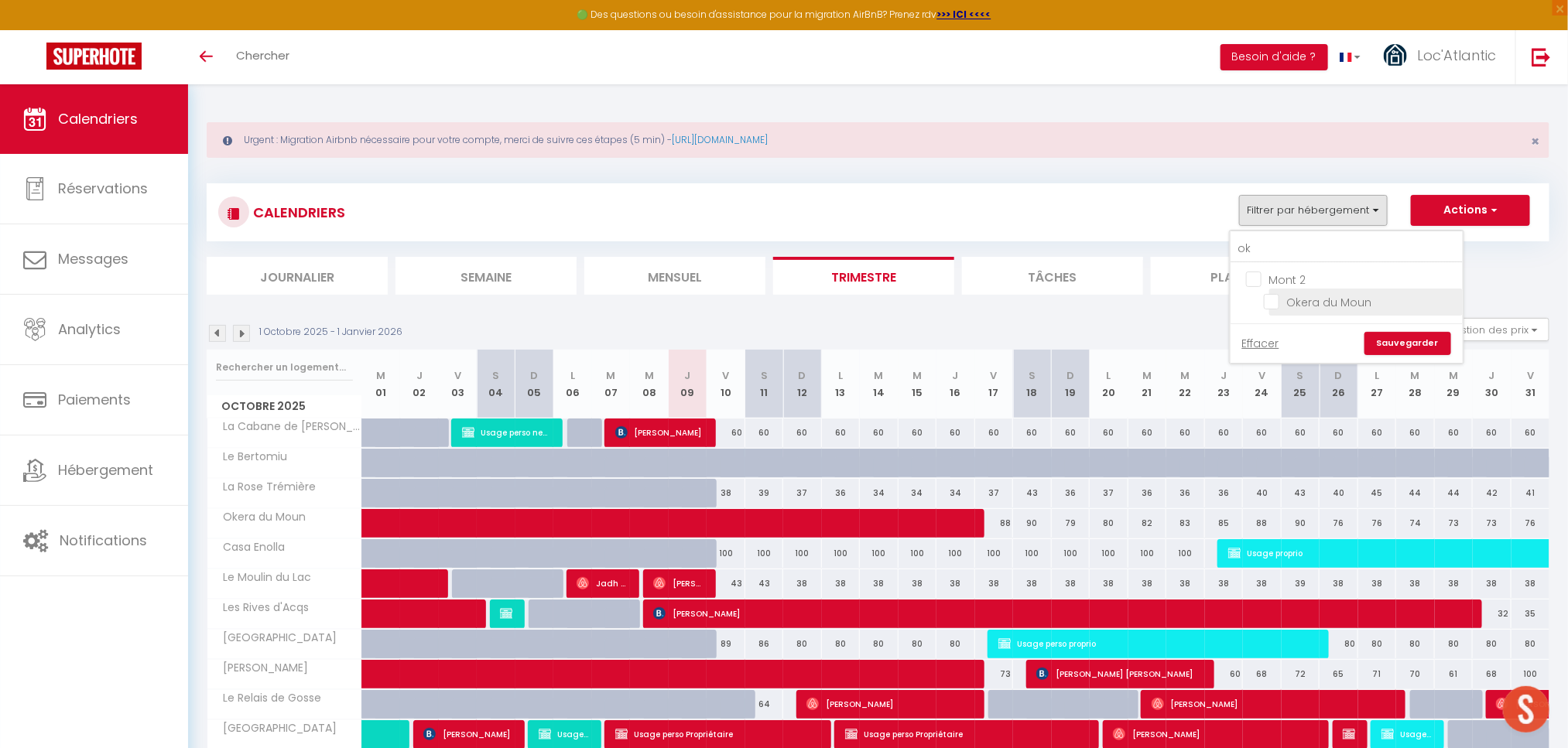
click at [1280, 300] on input "Okera du Moun" at bounding box center [1361, 302] width 193 height 16
click at [1408, 342] on link "Sauvegarder" at bounding box center [1408, 343] width 87 height 23
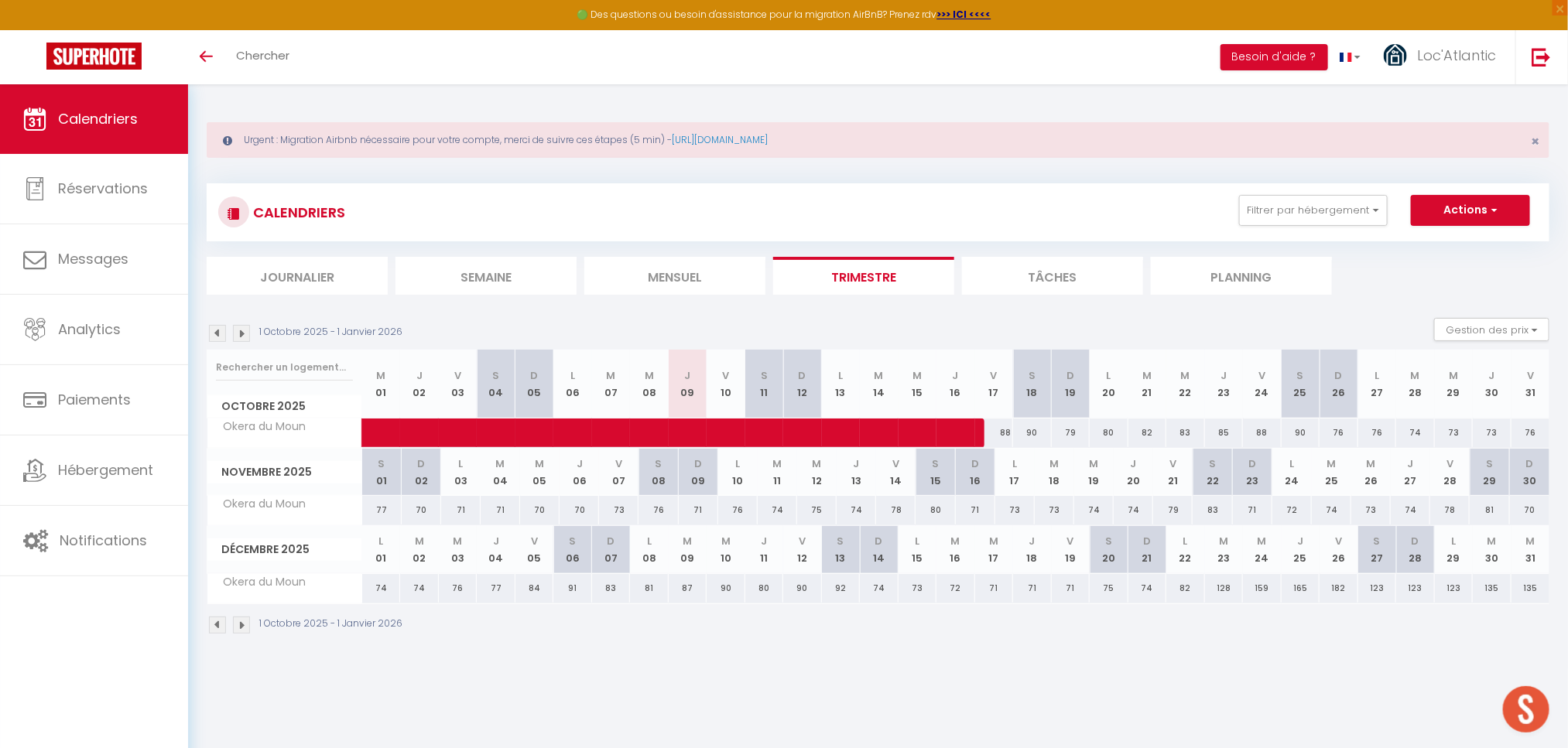
click at [216, 332] on img at bounding box center [217, 333] width 17 height 17
